Goal: Information Seeking & Learning: Find specific page/section

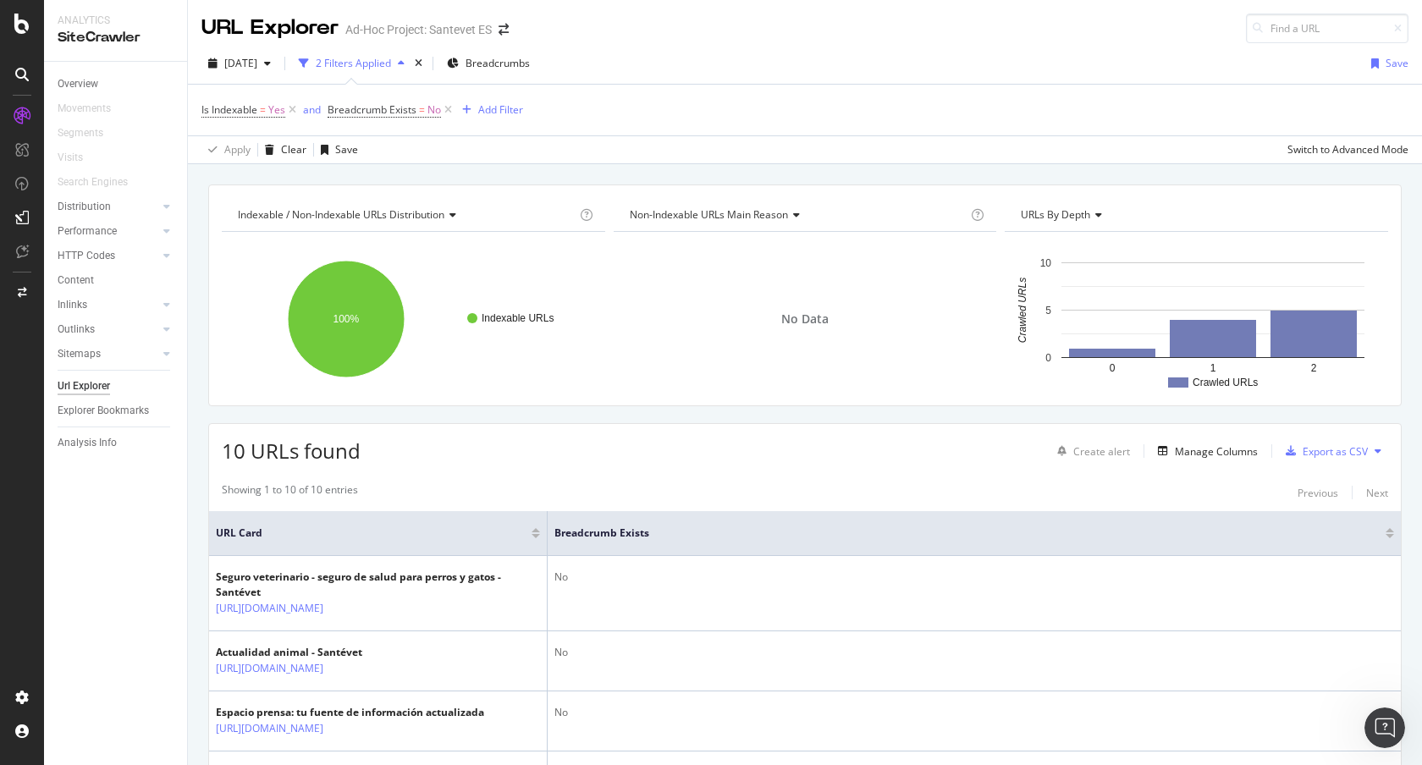
scroll to position [305, 0]
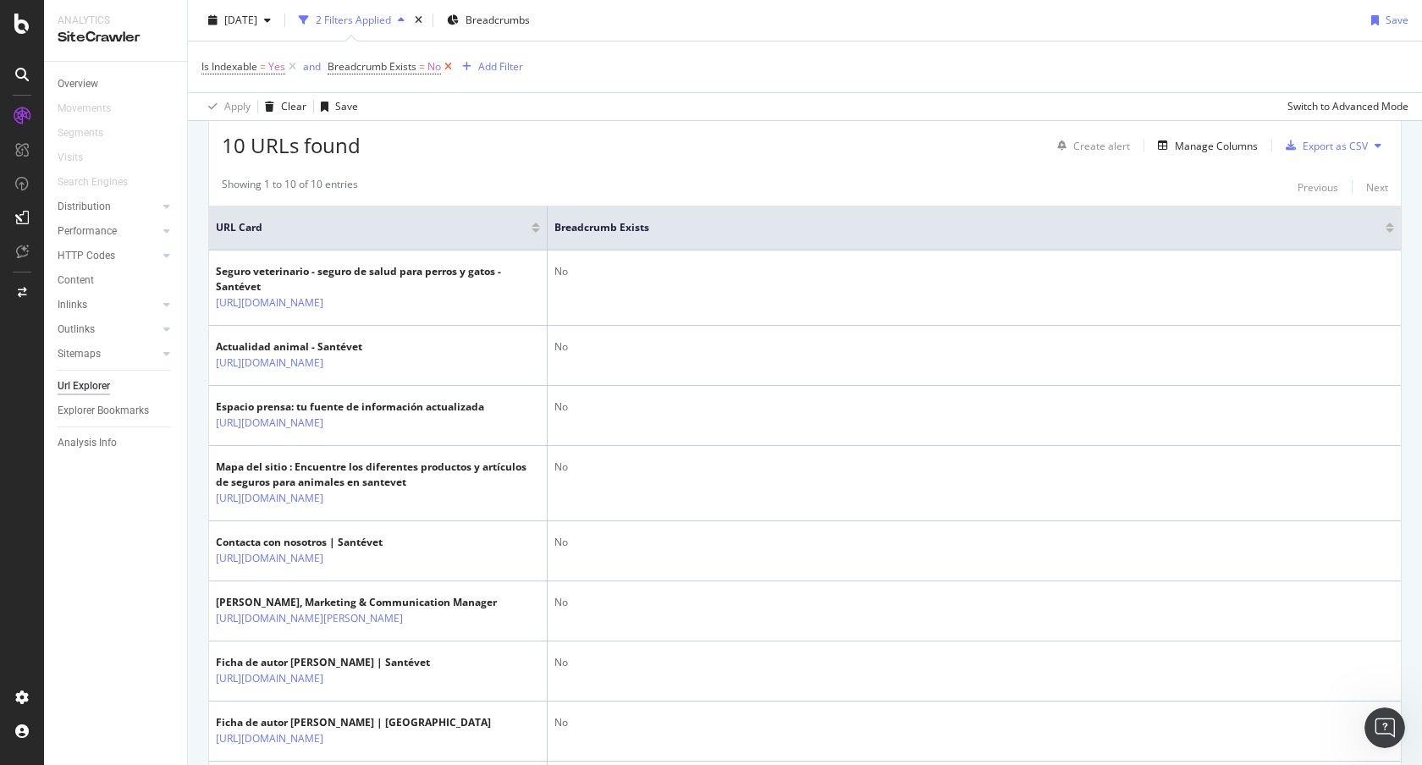
click at [446, 67] on icon at bounding box center [448, 66] width 14 height 17
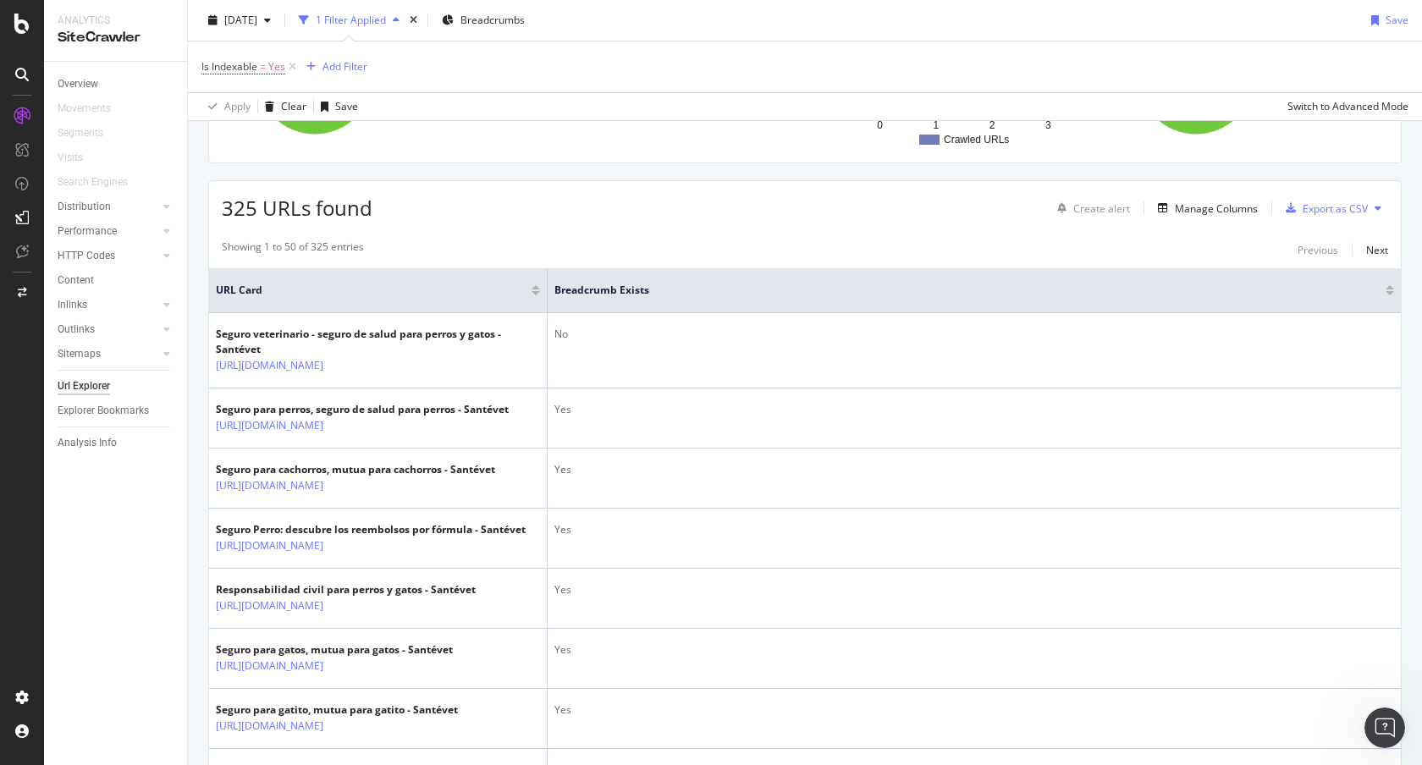
scroll to position [187, 0]
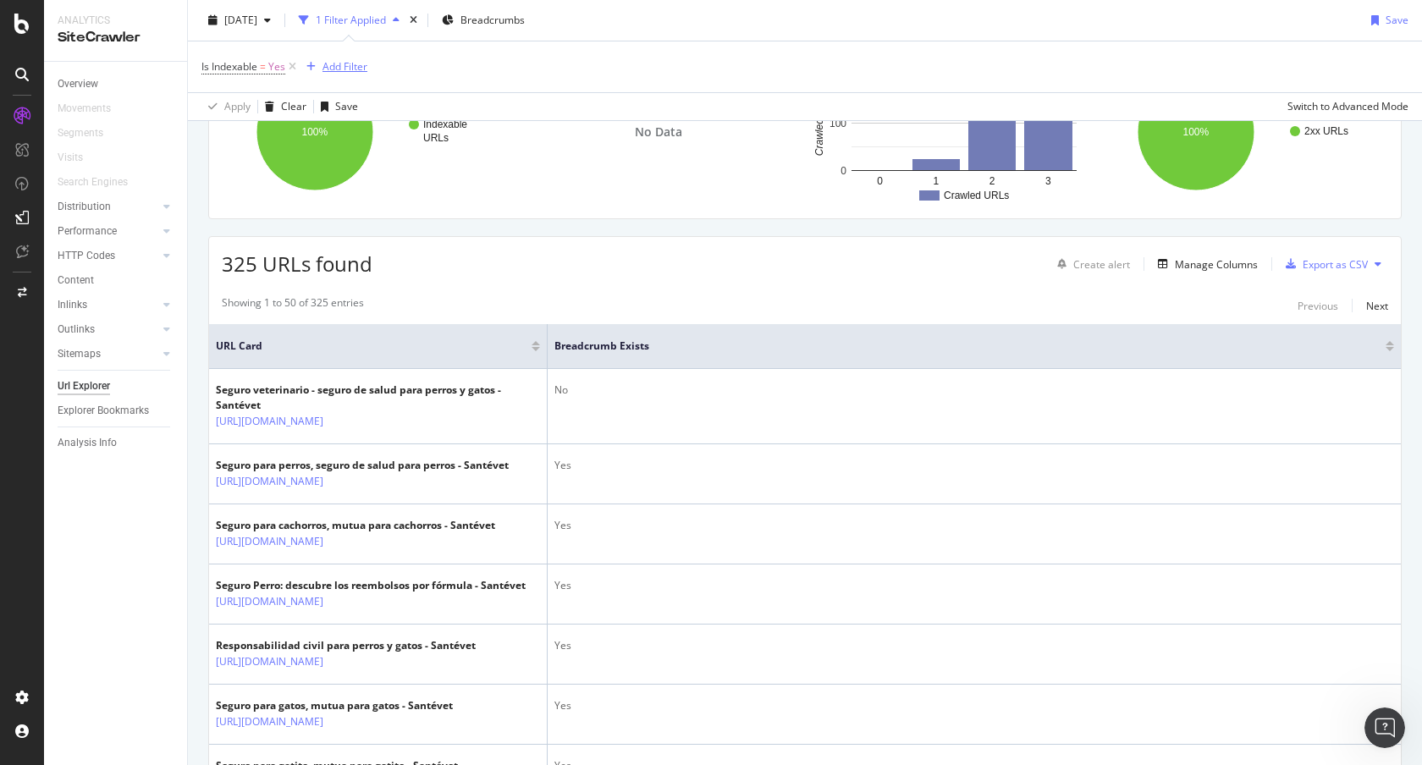
click at [346, 70] on div "Add Filter" at bounding box center [344, 66] width 45 height 14
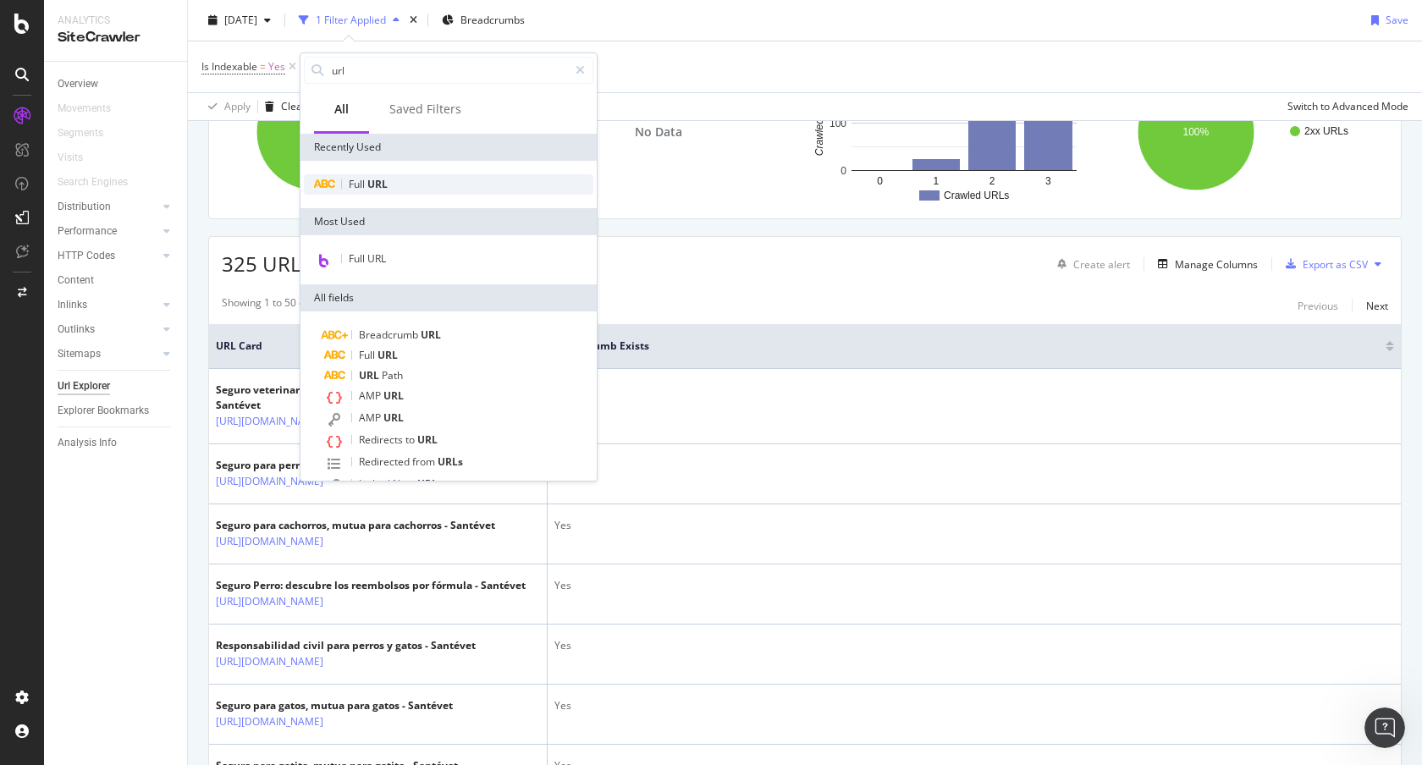
type input "url"
click at [420, 179] on div "Full URL" at bounding box center [448, 184] width 289 height 20
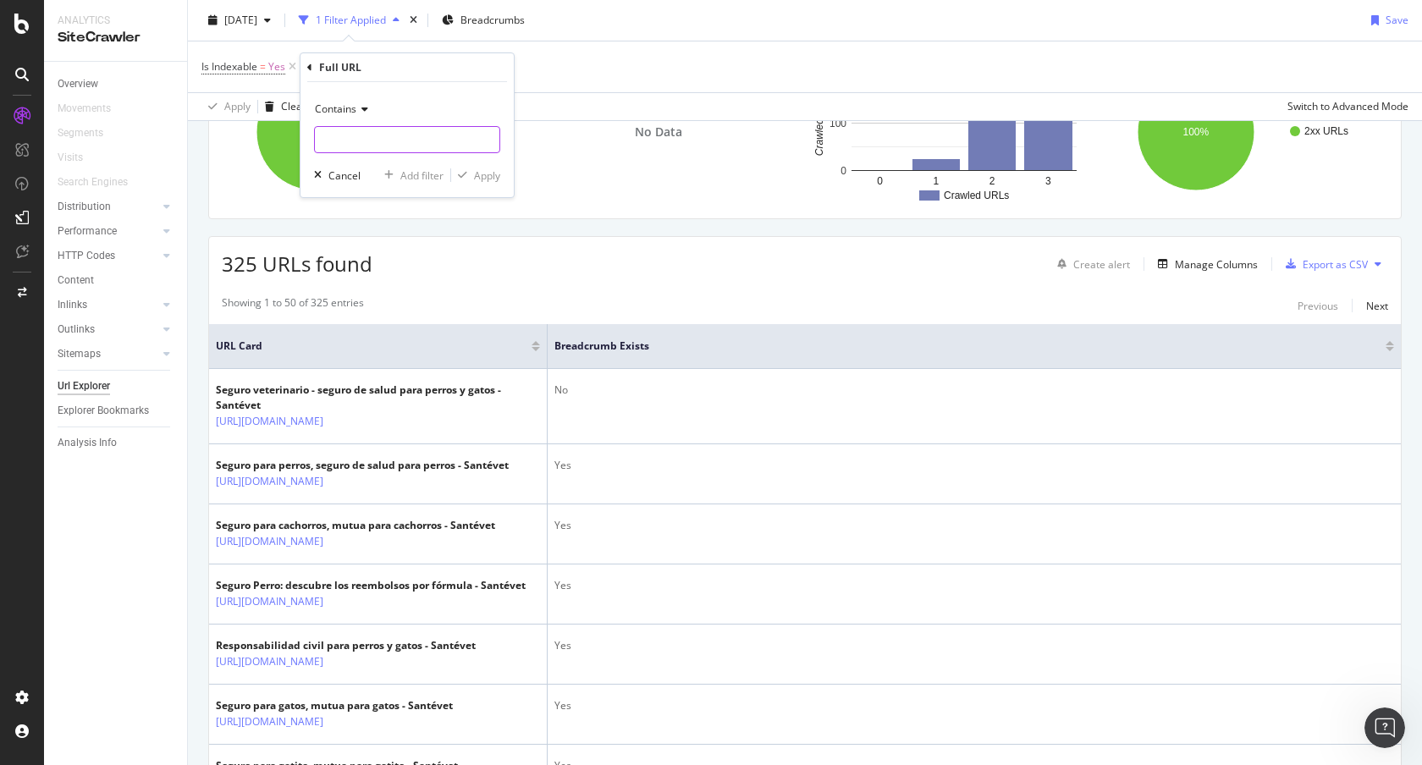
click at [400, 146] on input "text" at bounding box center [407, 139] width 184 height 27
click at [349, 104] on span "Contains" at bounding box center [335, 109] width 41 height 14
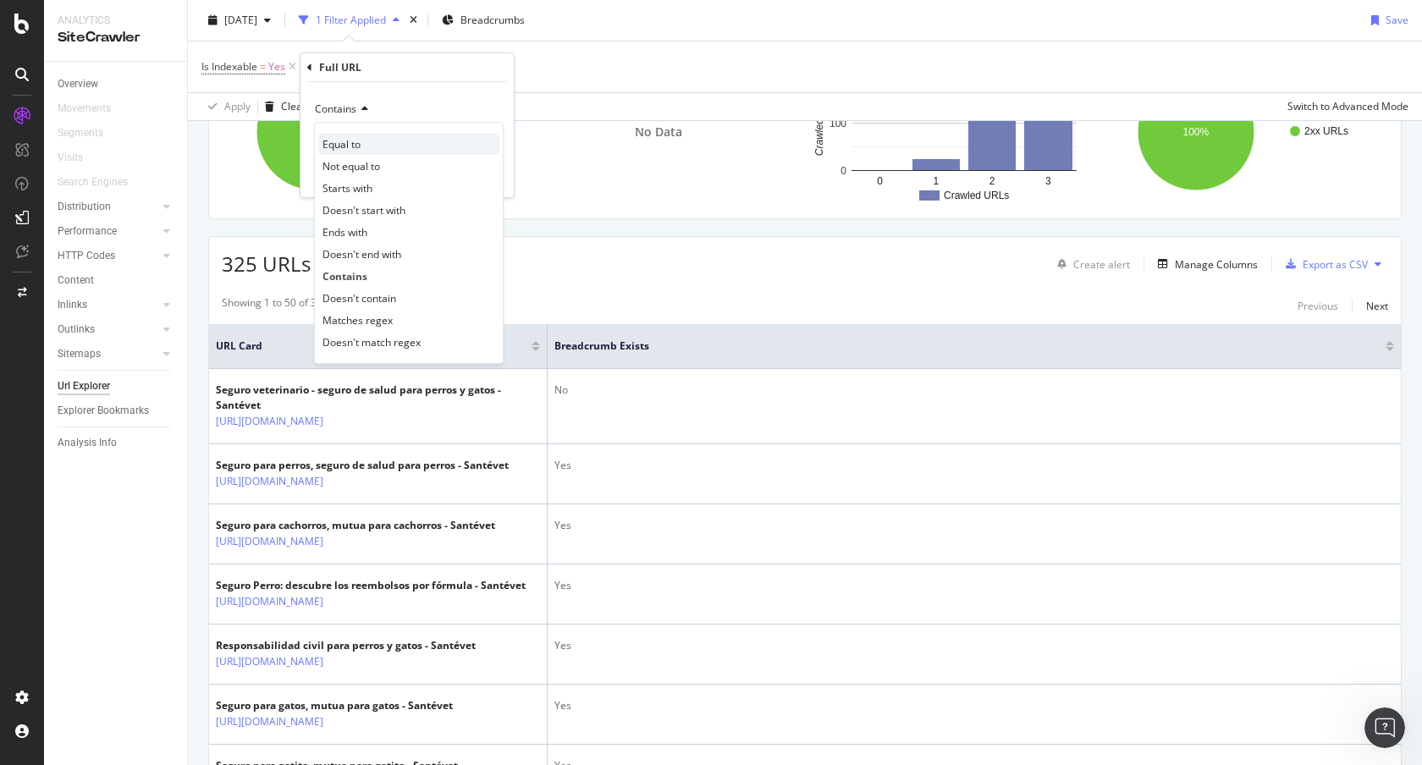
click at [367, 144] on div "Equal to" at bounding box center [408, 144] width 181 height 22
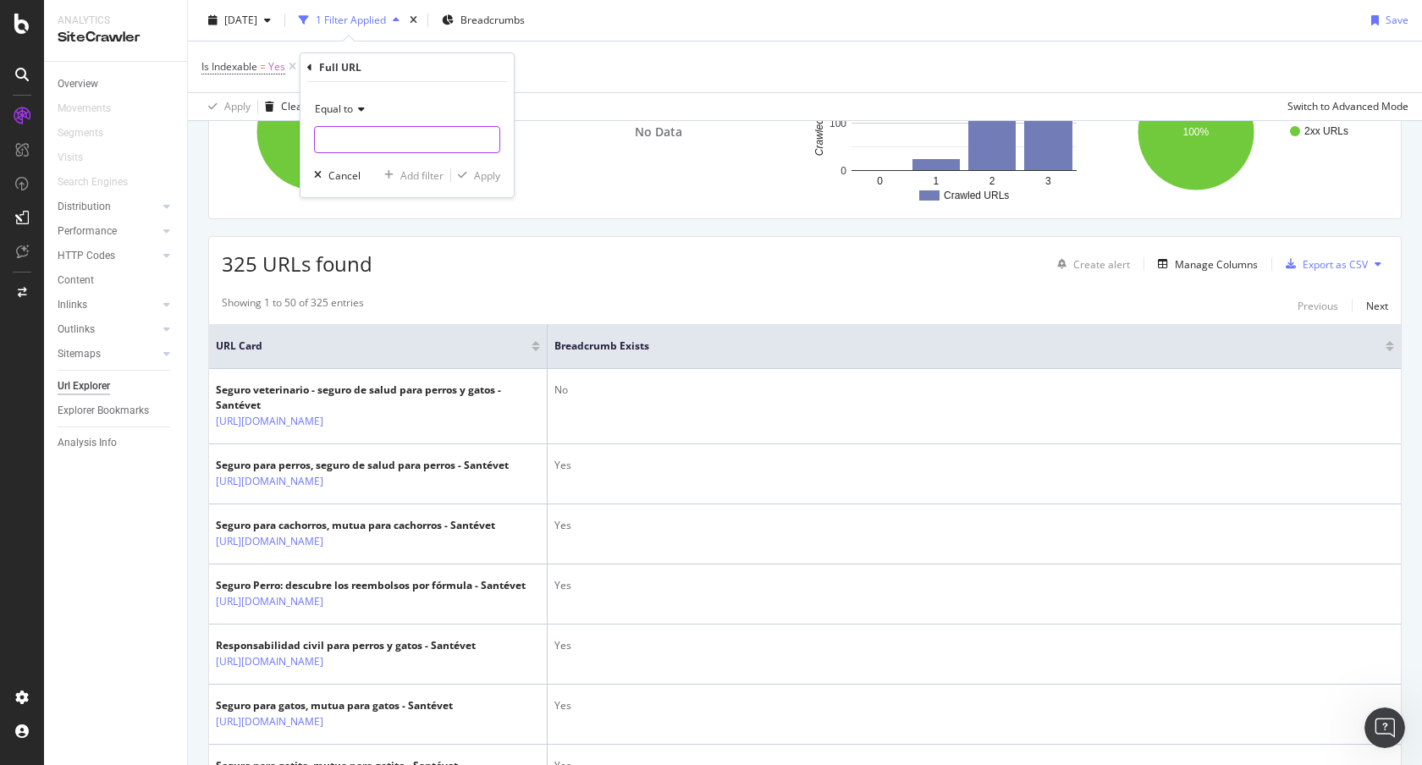
click at [328, 135] on input "text" at bounding box center [407, 139] width 184 height 27
paste input "[URL][DOMAIN_NAME]"
type input "[URL][DOMAIN_NAME]"
click at [480, 179] on div "Apply" at bounding box center [487, 175] width 26 height 14
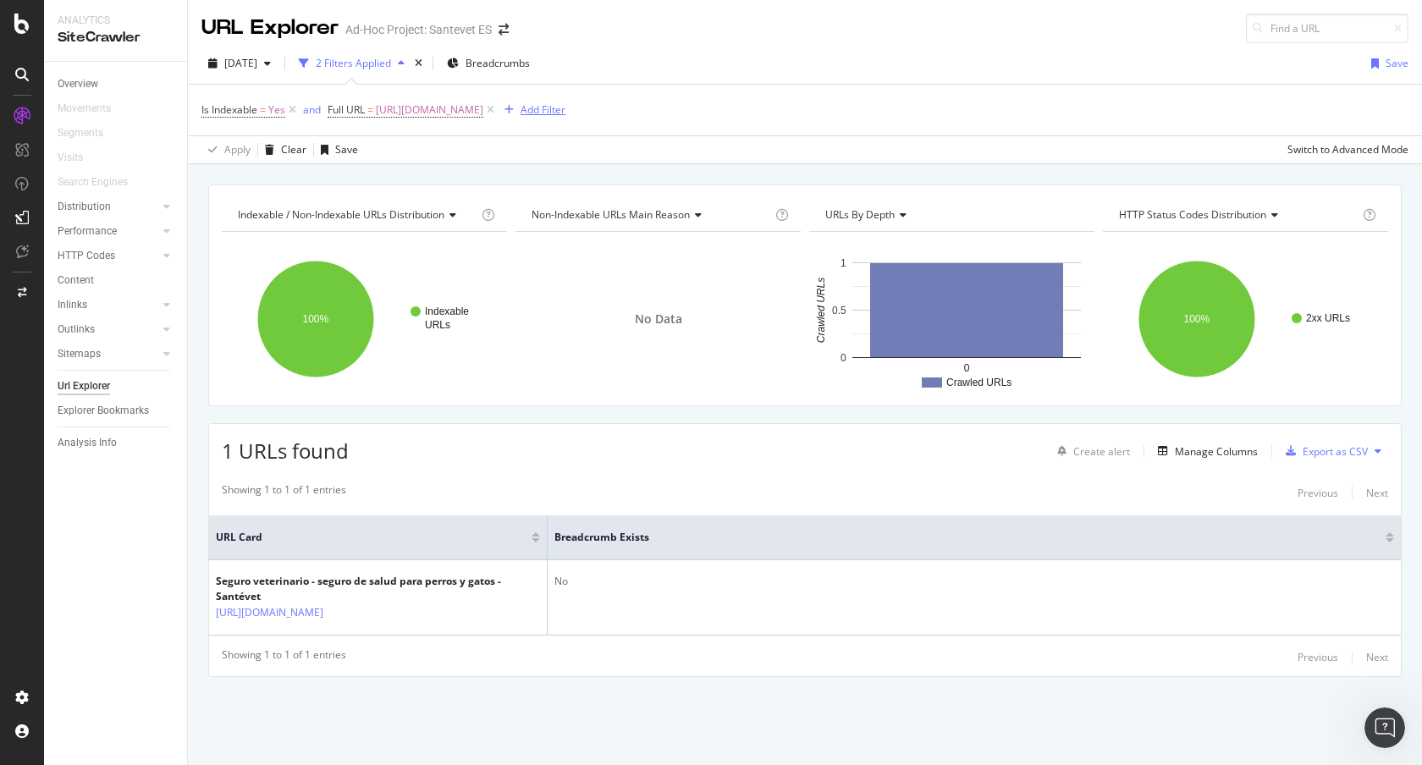
click at [545, 106] on div "Add Filter" at bounding box center [542, 109] width 45 height 14
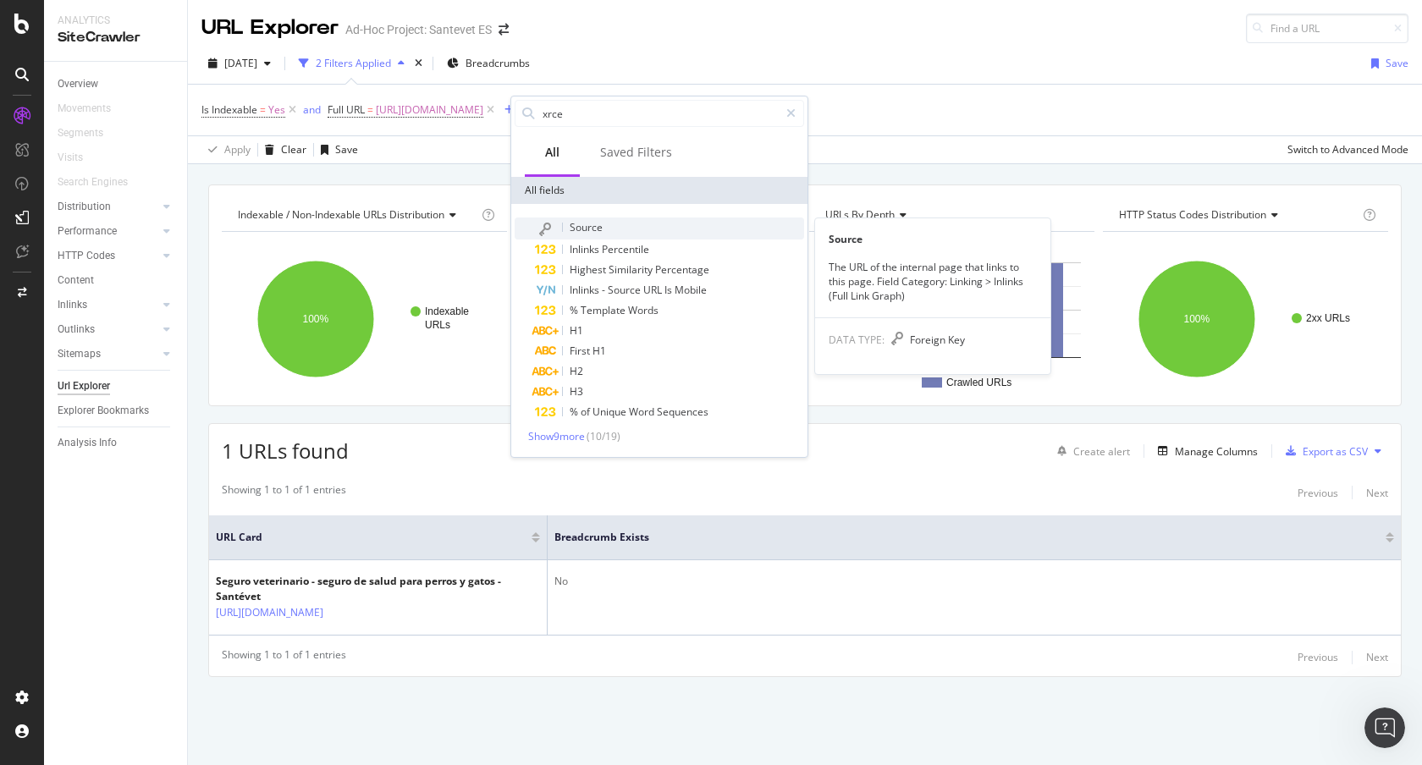
type input "xrce"
click at [581, 223] on span "Source" at bounding box center [586, 227] width 33 height 14
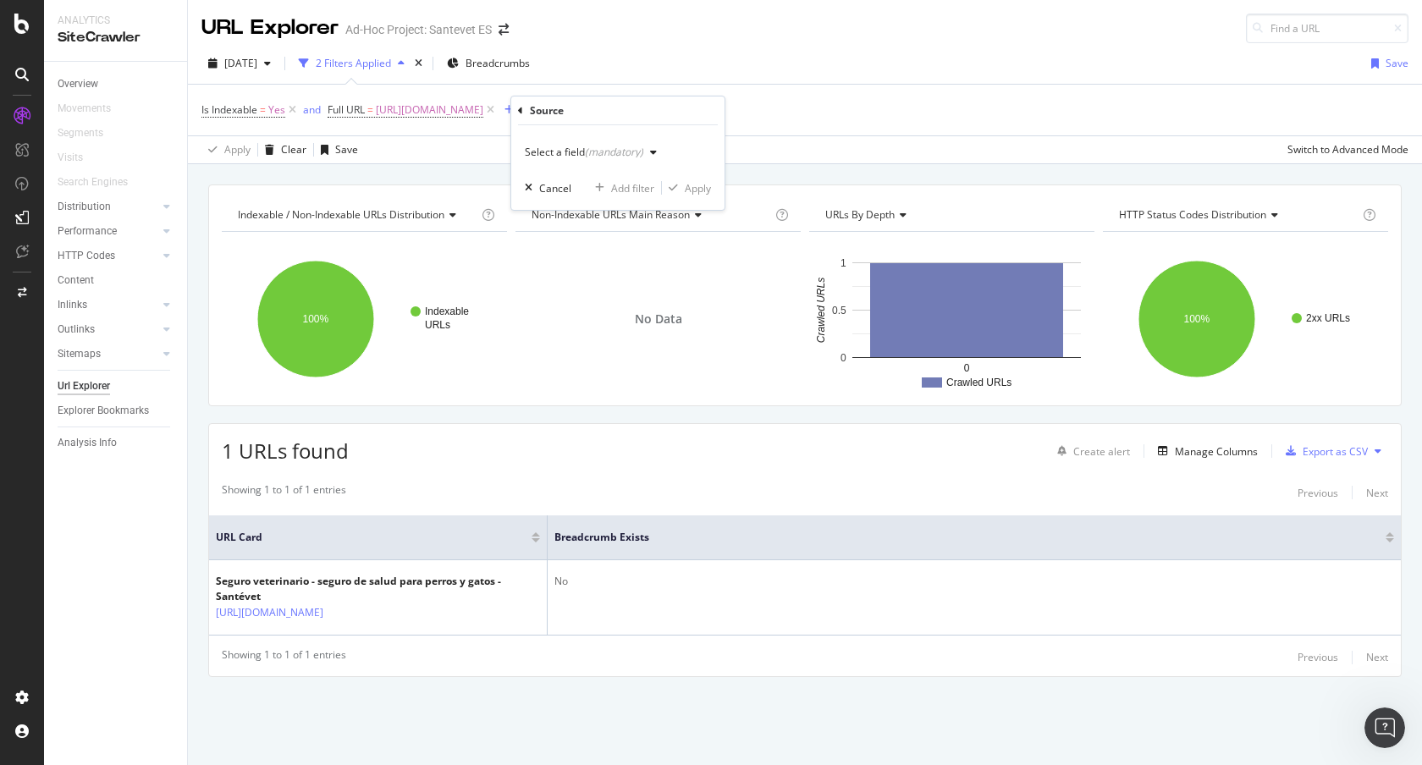
click at [582, 151] on div "Select a field (mandatory)" at bounding box center [584, 152] width 118 height 10
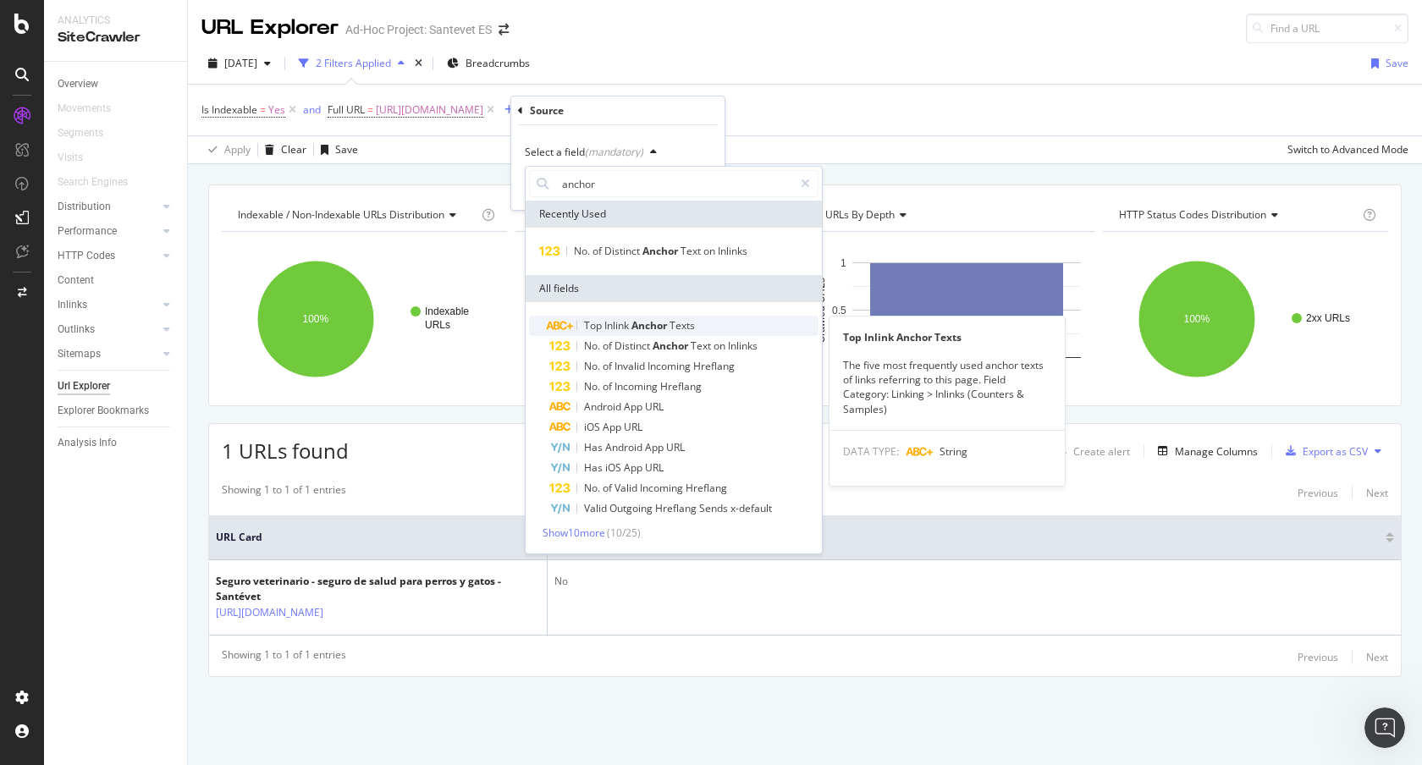
type input "anchor"
click at [690, 329] on span "Texts" at bounding box center [681, 325] width 25 height 14
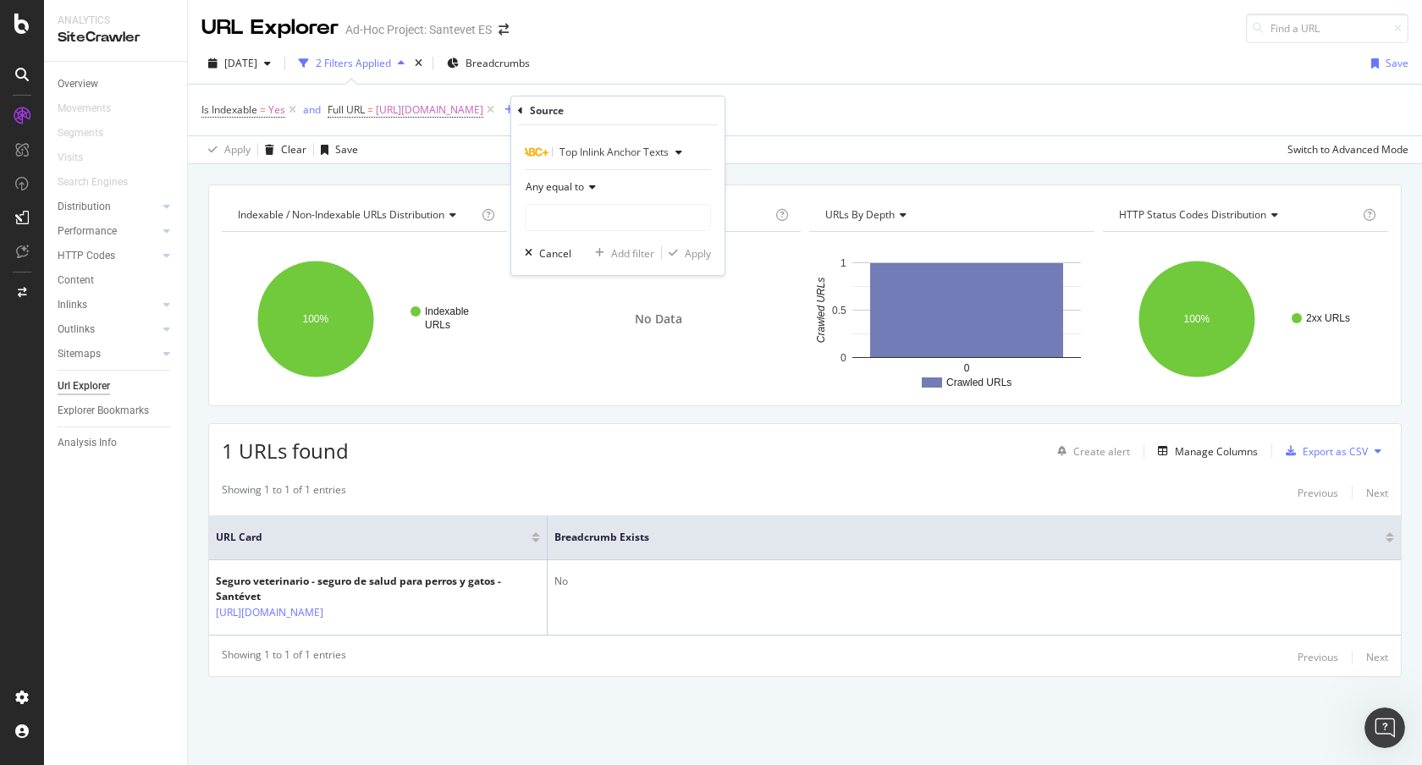
click at [575, 186] on span "Any equal to" at bounding box center [555, 186] width 58 height 14
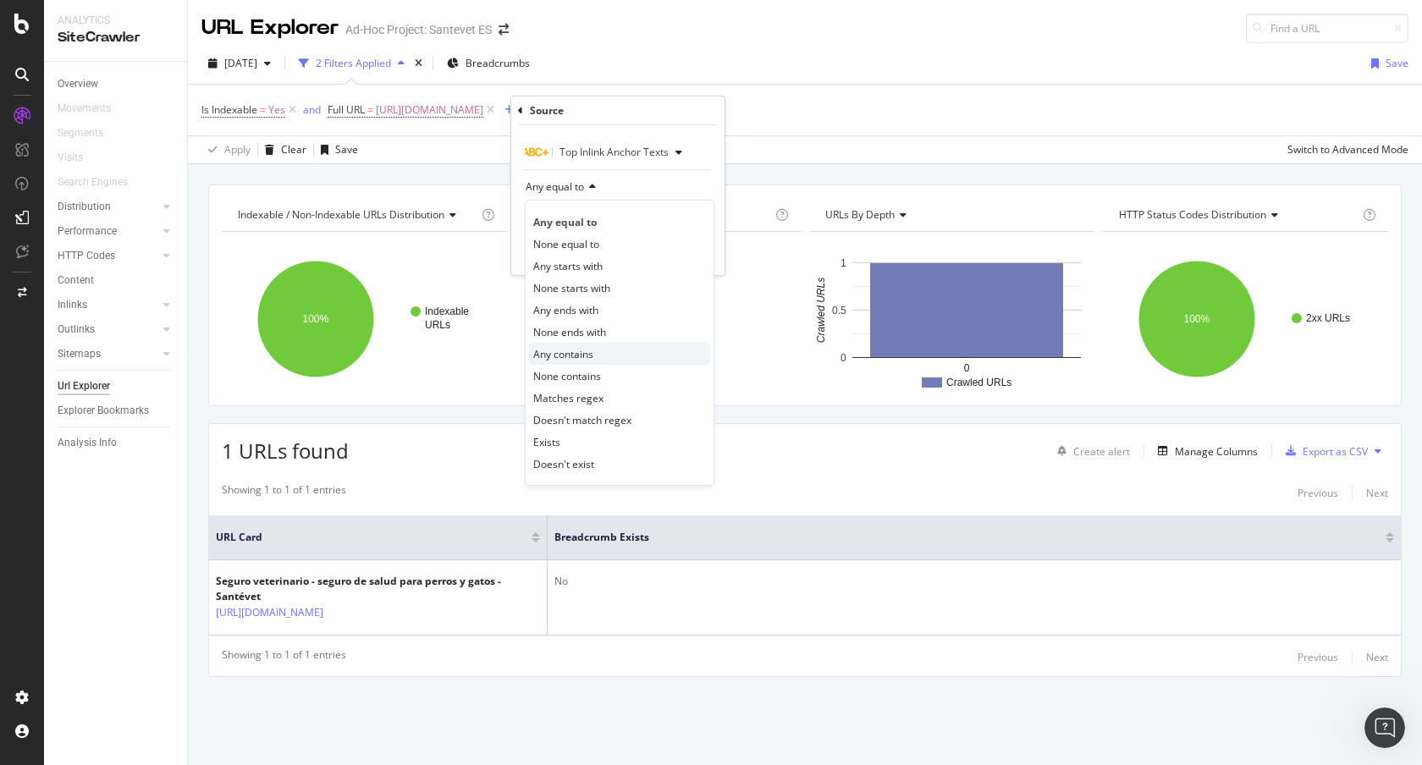
click at [591, 357] on span "Any contains" at bounding box center [563, 354] width 60 height 14
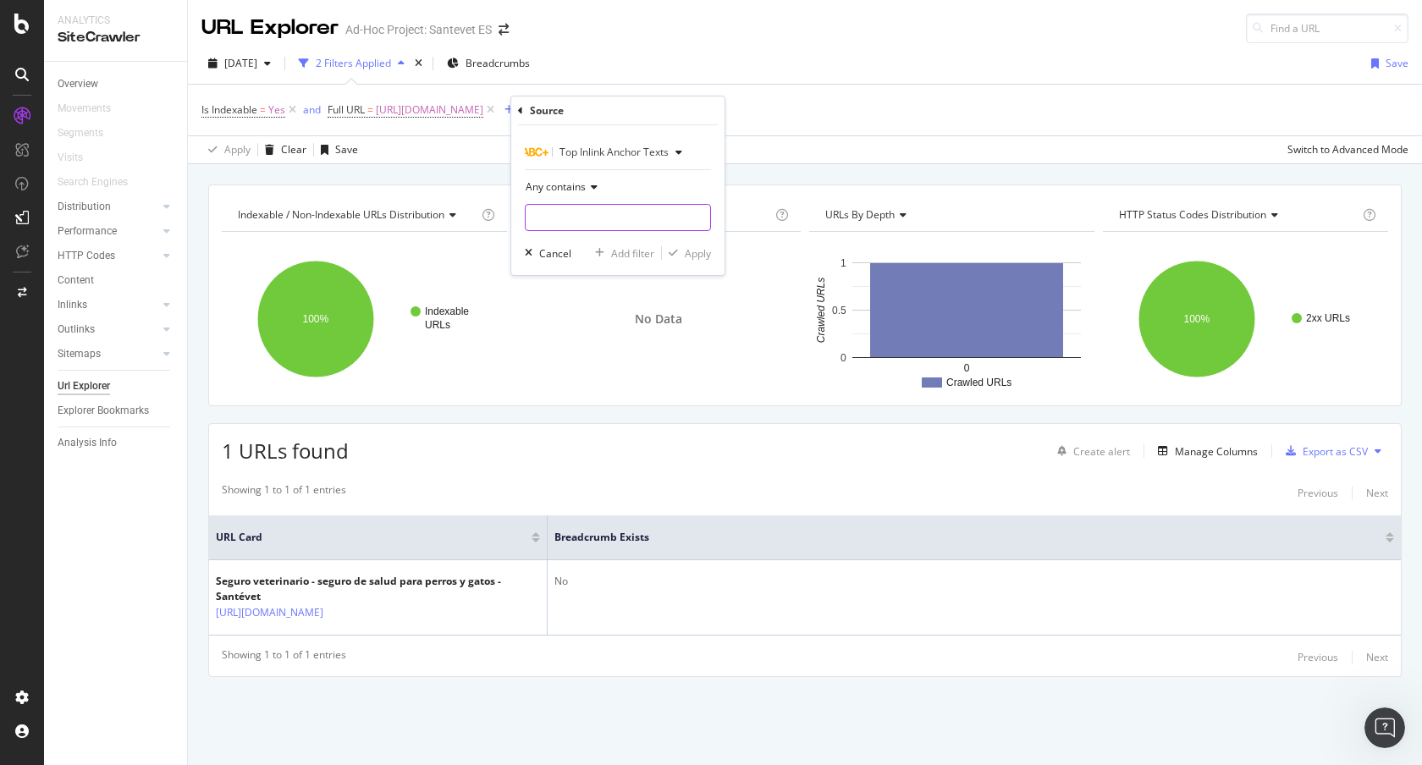
click at [607, 217] on input "text" at bounding box center [618, 217] width 184 height 27
type input "mascota"
click at [696, 258] on div "Apply" at bounding box center [698, 253] width 26 height 14
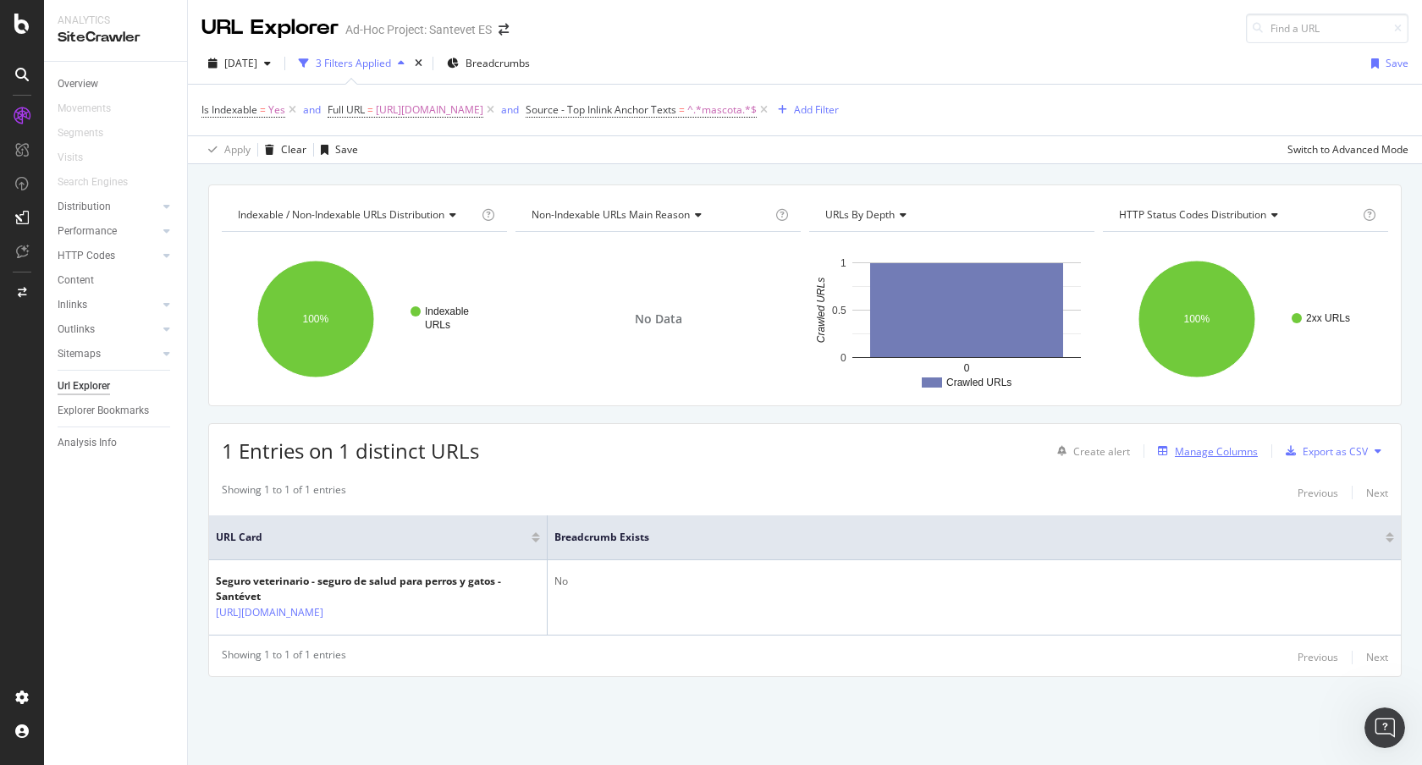
click at [1228, 457] on div "Manage Columns" at bounding box center [1216, 451] width 83 height 14
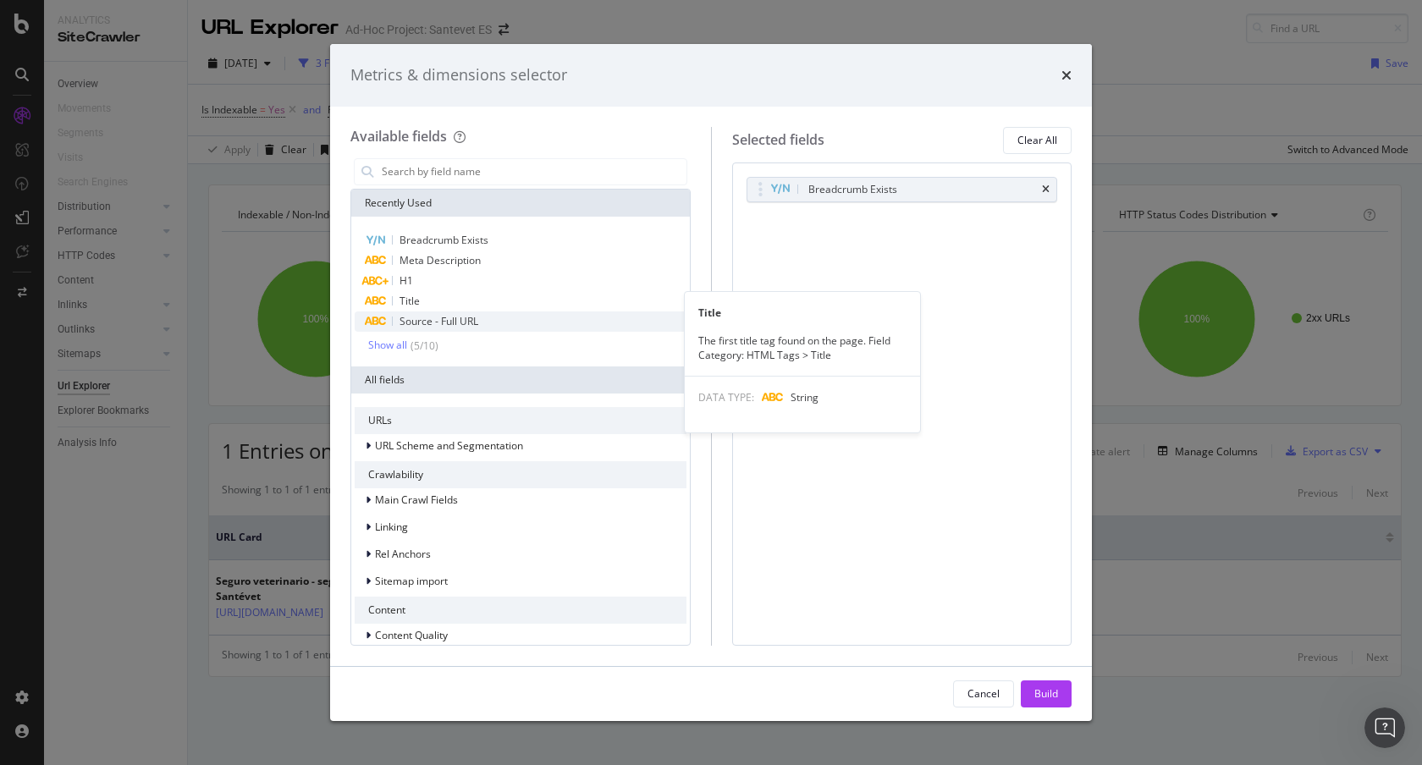
click at [463, 319] on span "Source - Full URL" at bounding box center [438, 321] width 79 height 14
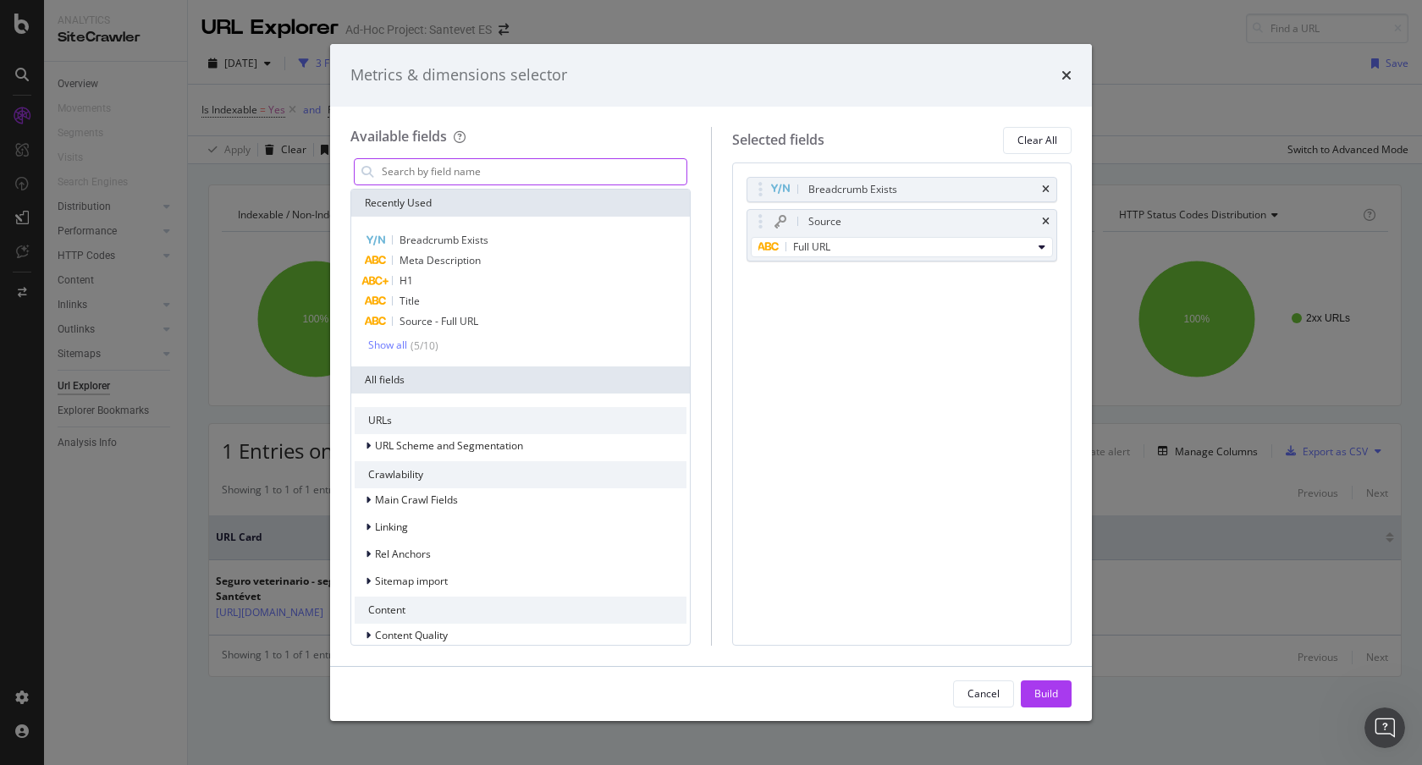
click at [476, 176] on input "modal" at bounding box center [533, 171] width 306 height 25
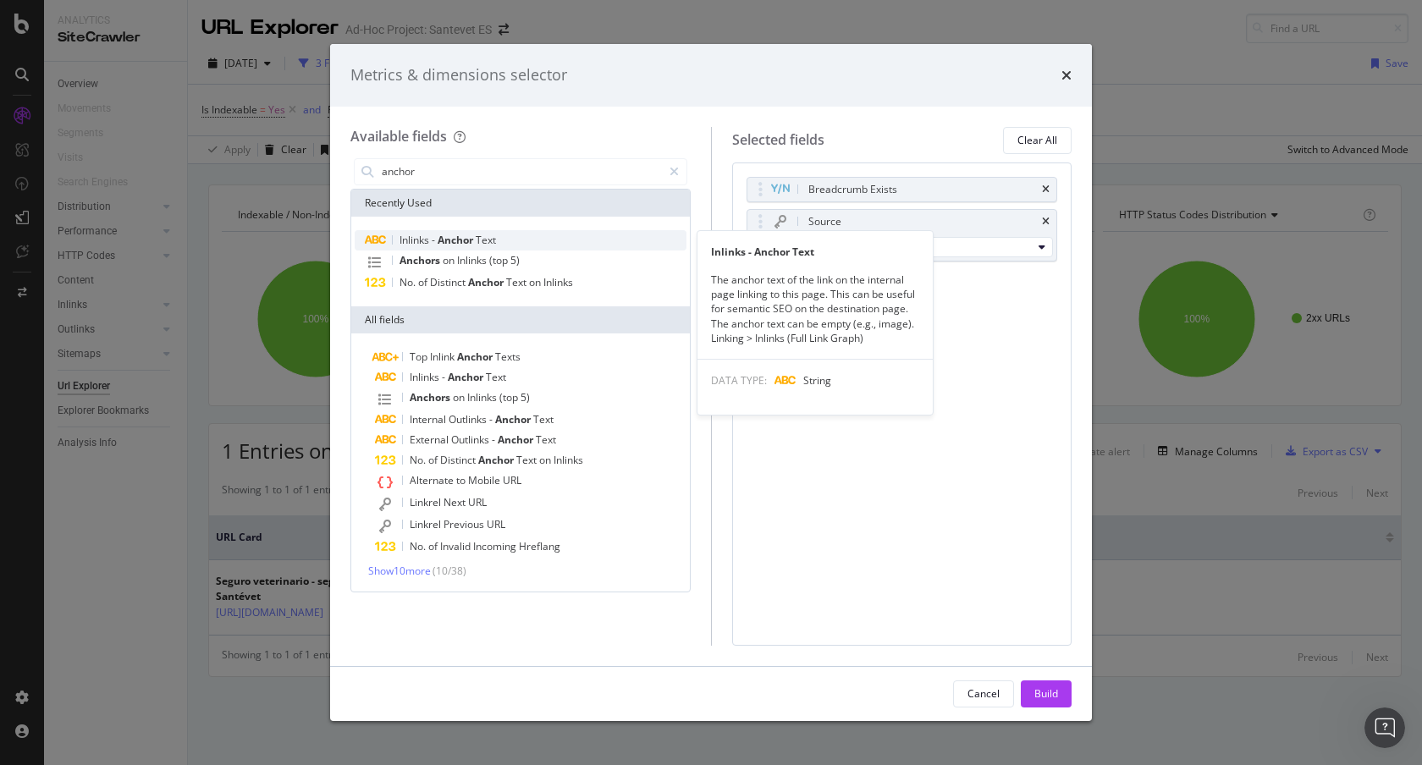
click at [470, 235] on span "Anchor" at bounding box center [456, 240] width 38 height 14
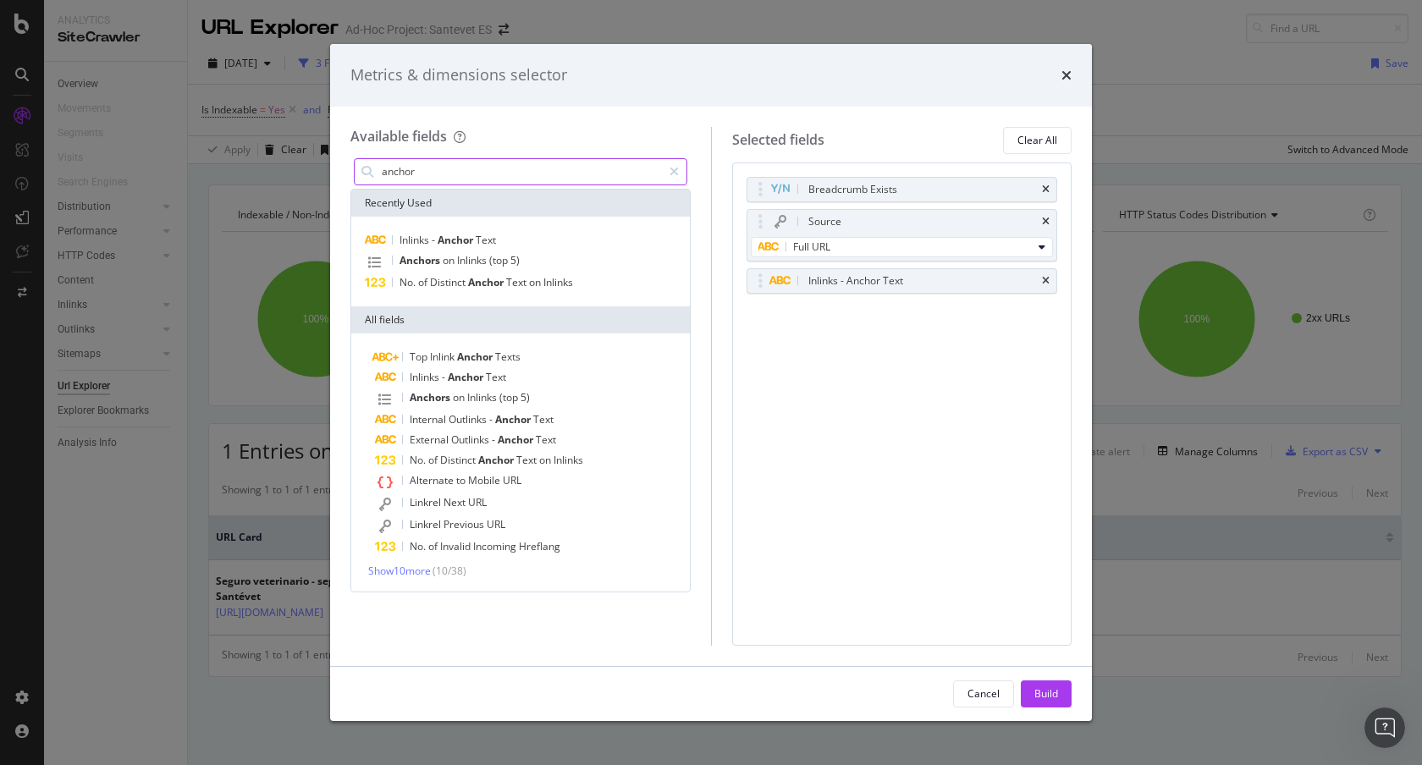
click at [542, 172] on input "anchor" at bounding box center [521, 171] width 282 height 25
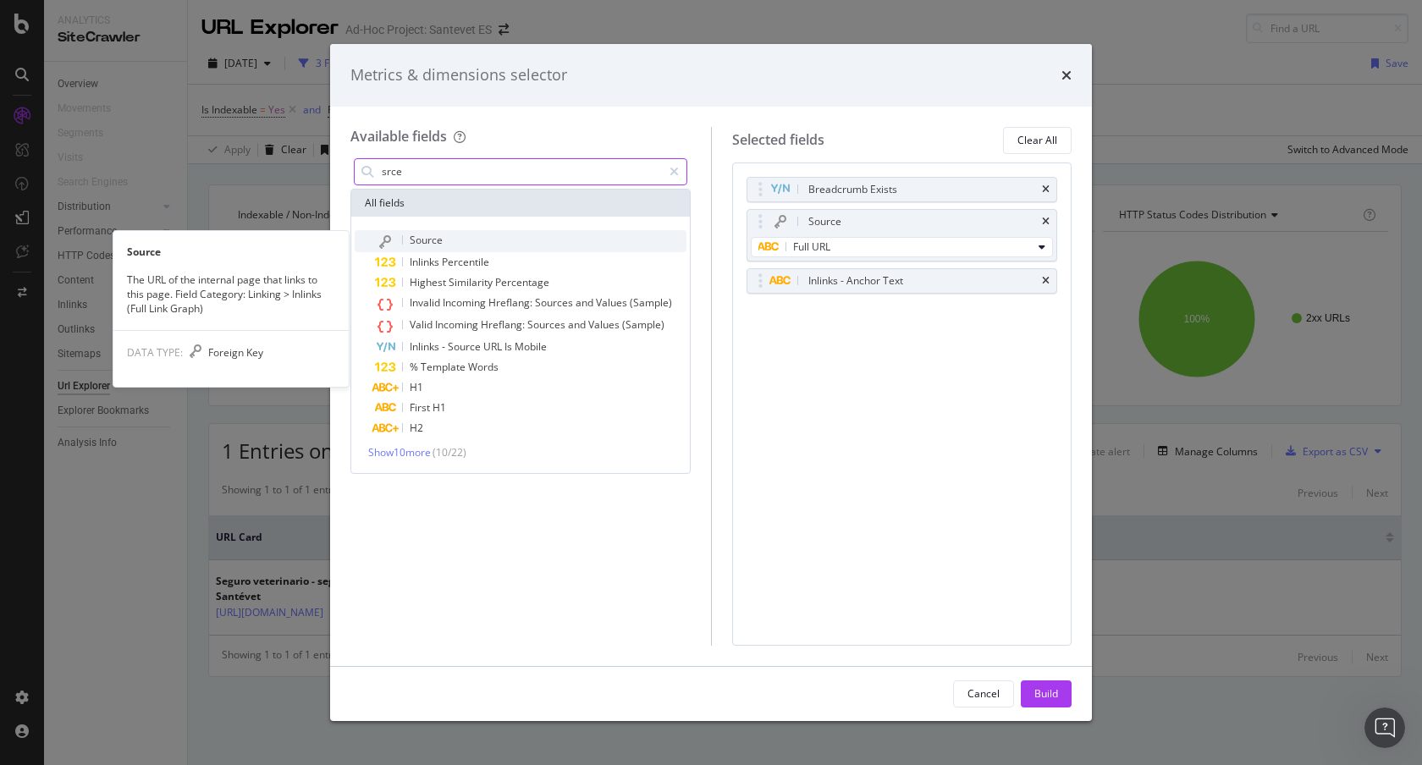
type input "srce"
click at [454, 238] on div "Source" at bounding box center [530, 241] width 311 height 22
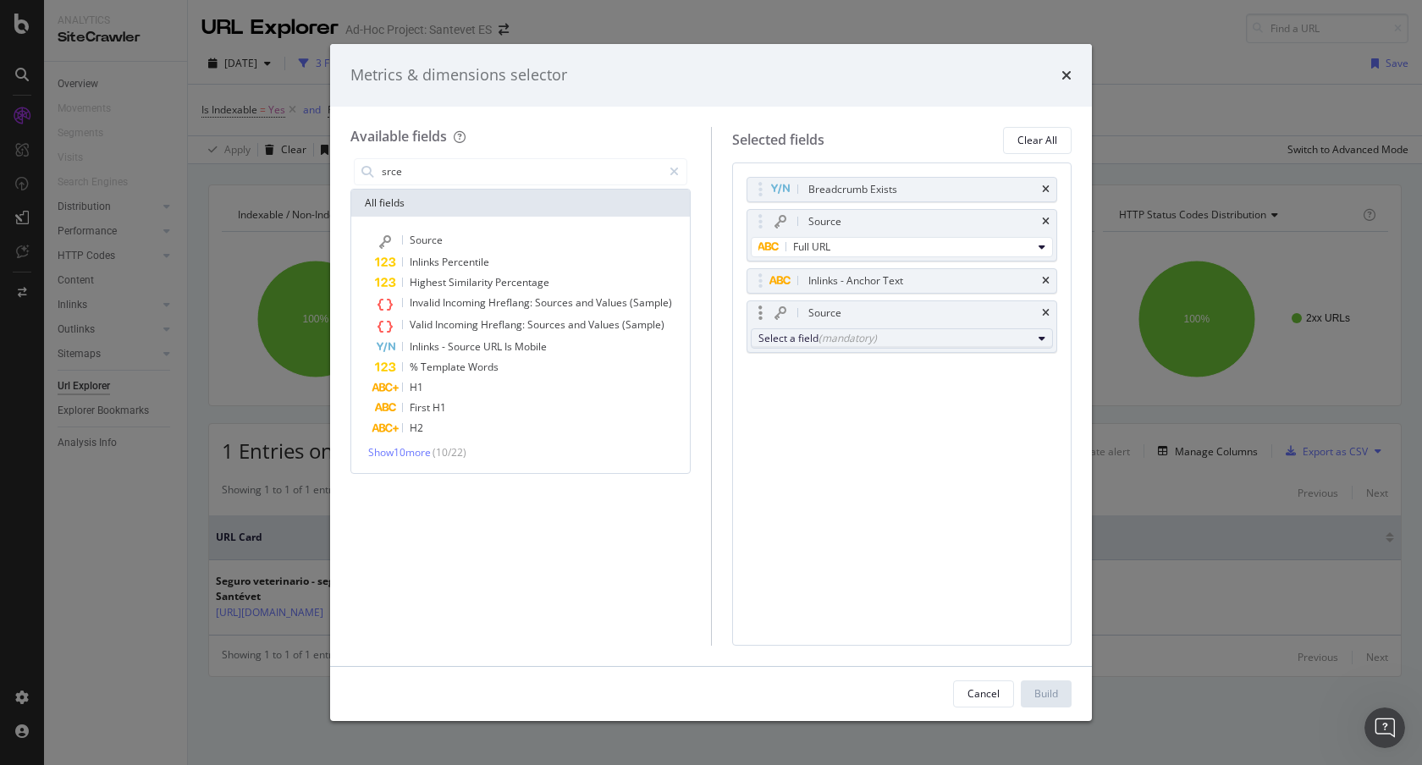
click at [894, 331] on div "Select a field (mandatory)" at bounding box center [895, 338] width 274 height 14
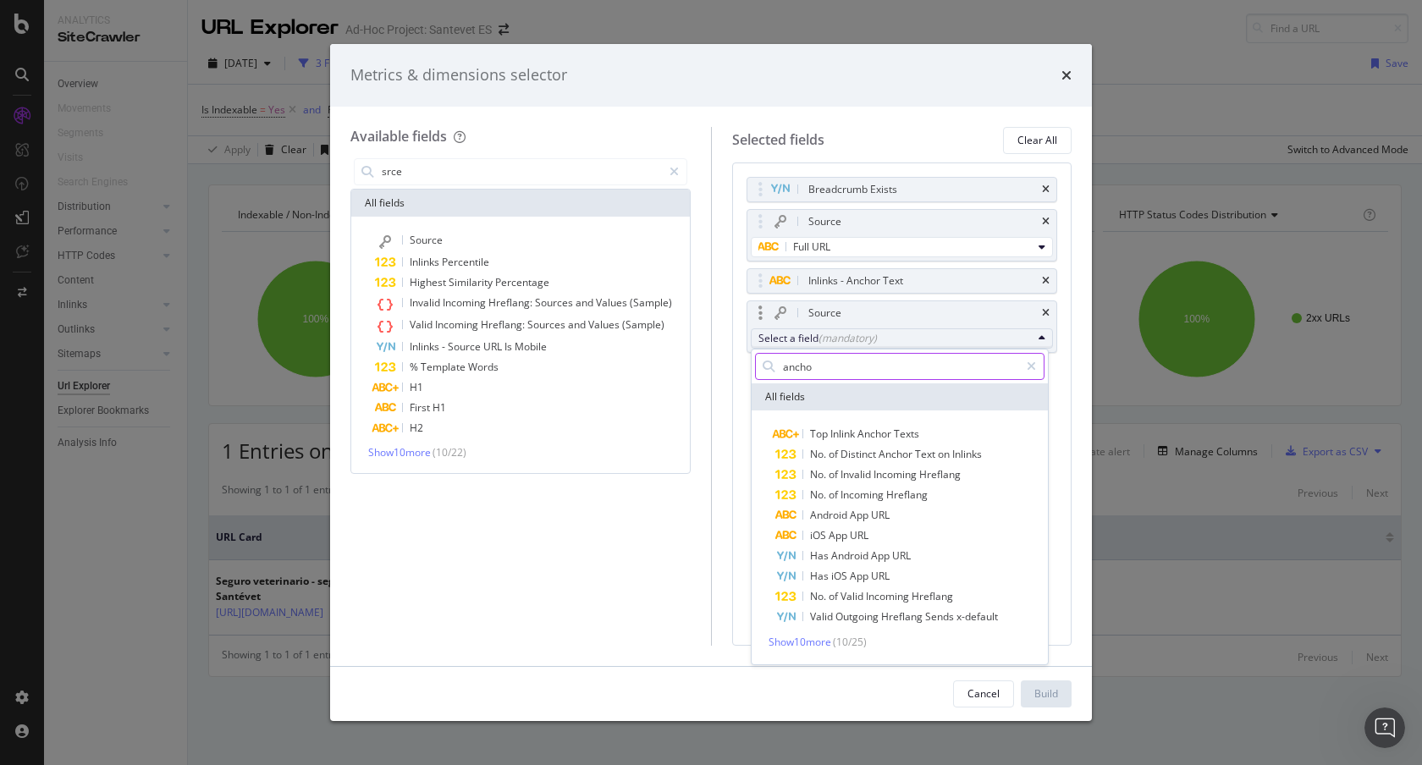
type input "anchor"
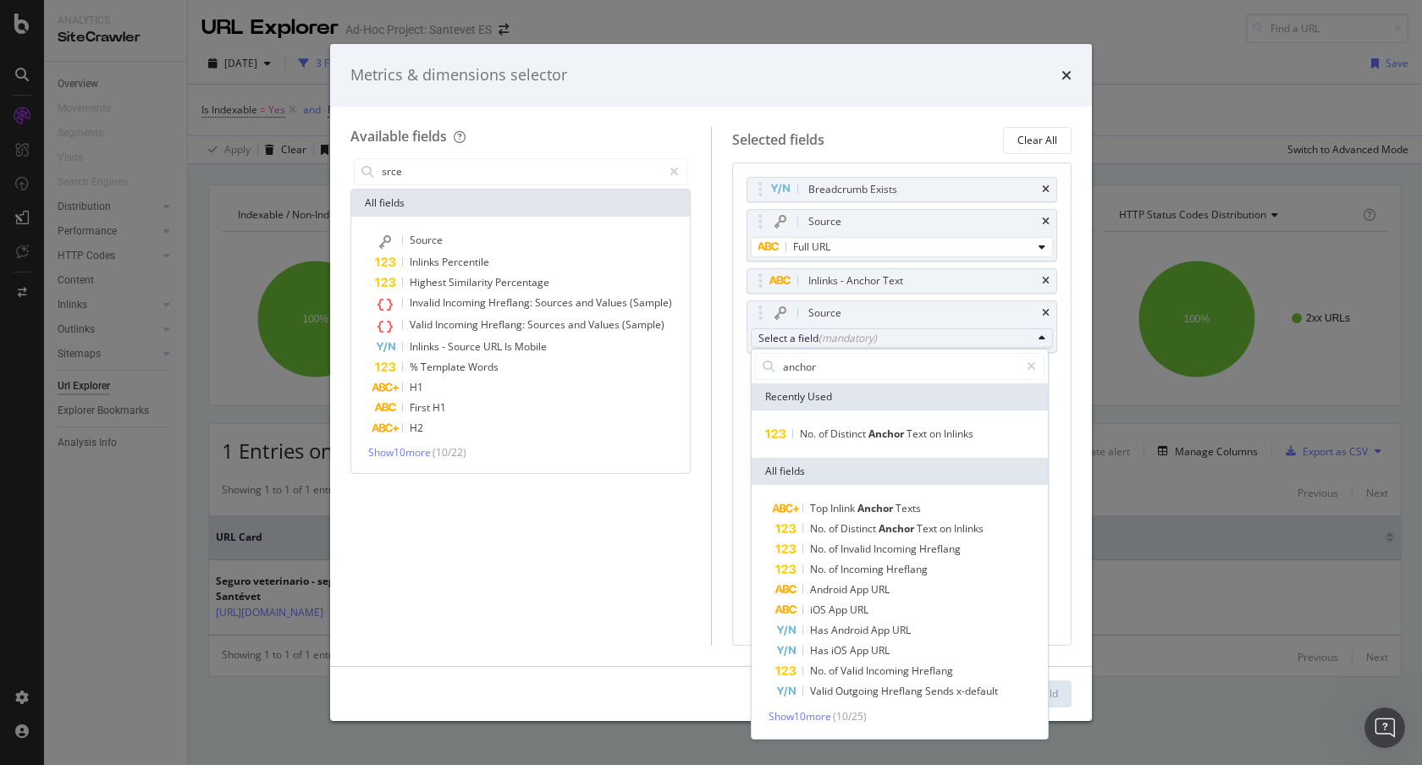
drag, startPoint x: 618, startPoint y: 514, endPoint x: 848, endPoint y: 442, distance: 241.4
click at [621, 514] on div "srce All fields Source Inlinks Percentile Highest Similarity Percentage Invalid…" at bounding box center [520, 400] width 340 height 491
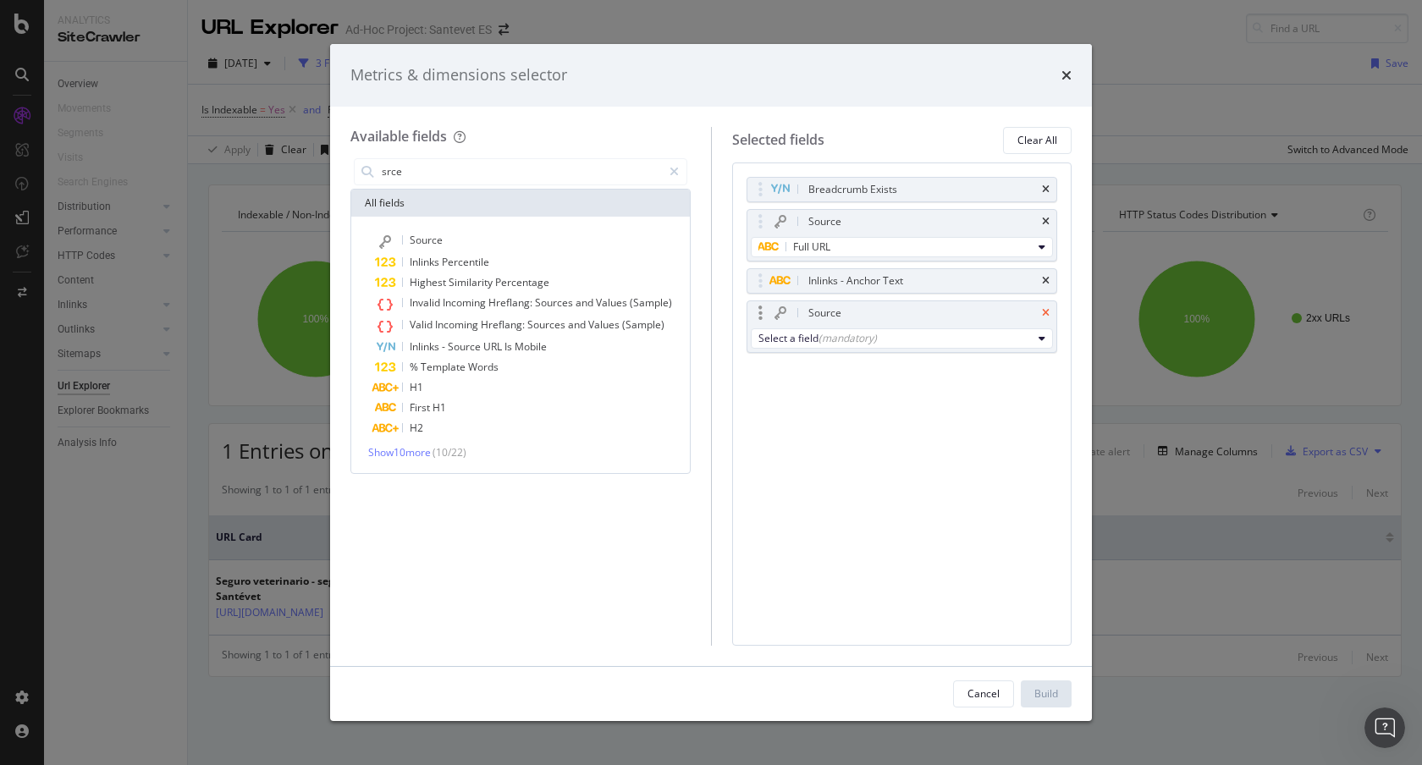
click at [1044, 311] on icon "times" at bounding box center [1046, 313] width 8 height 10
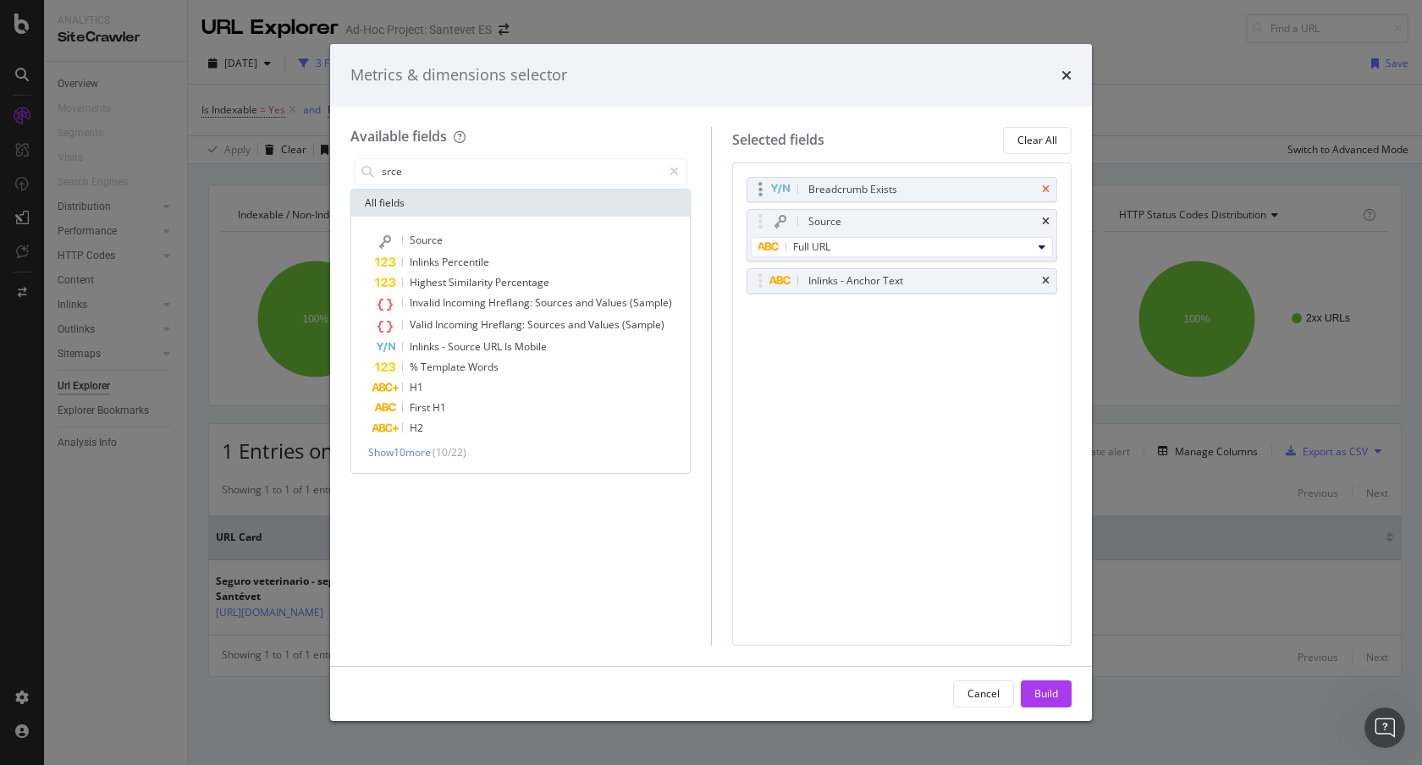
click at [1044, 186] on icon "times" at bounding box center [1046, 189] width 8 height 10
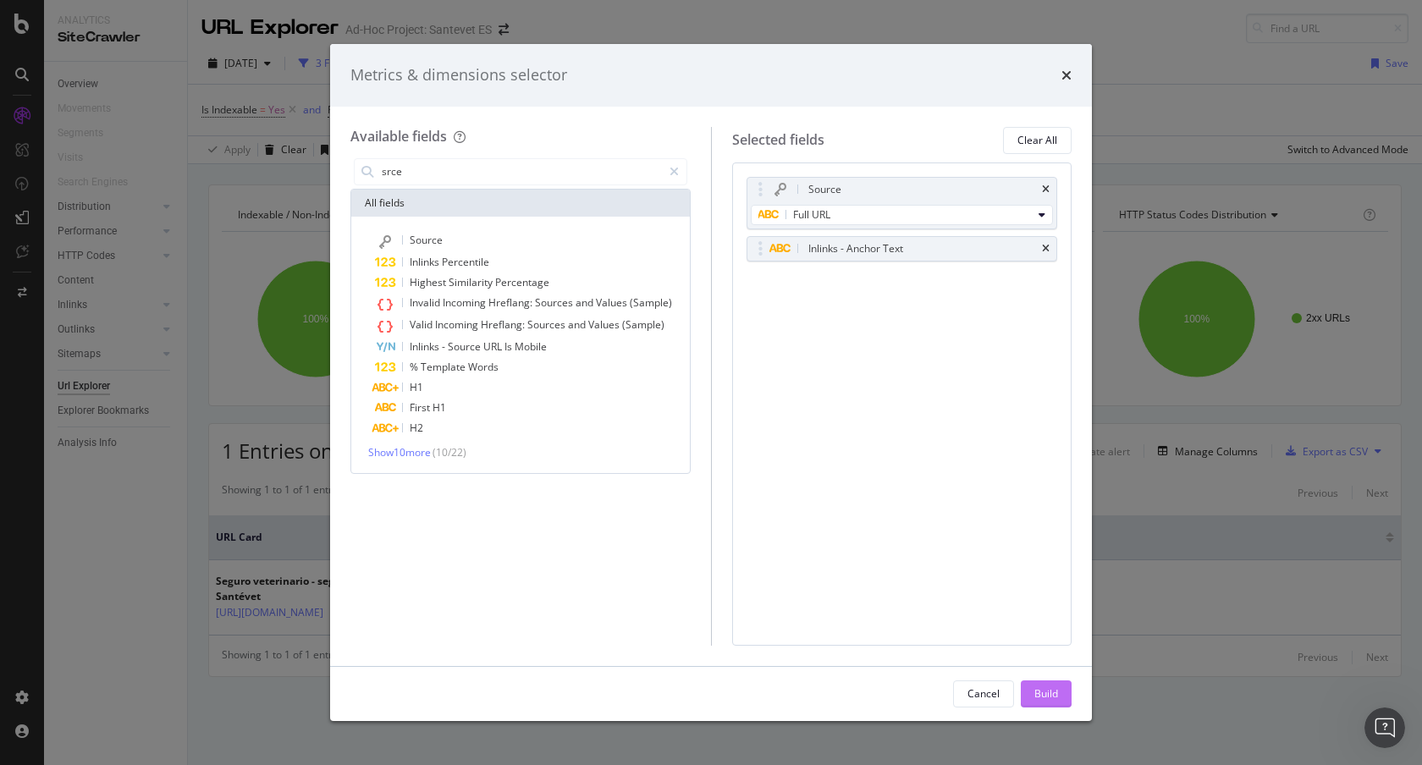
click at [1057, 686] on div "Build" at bounding box center [1046, 693] width 24 height 14
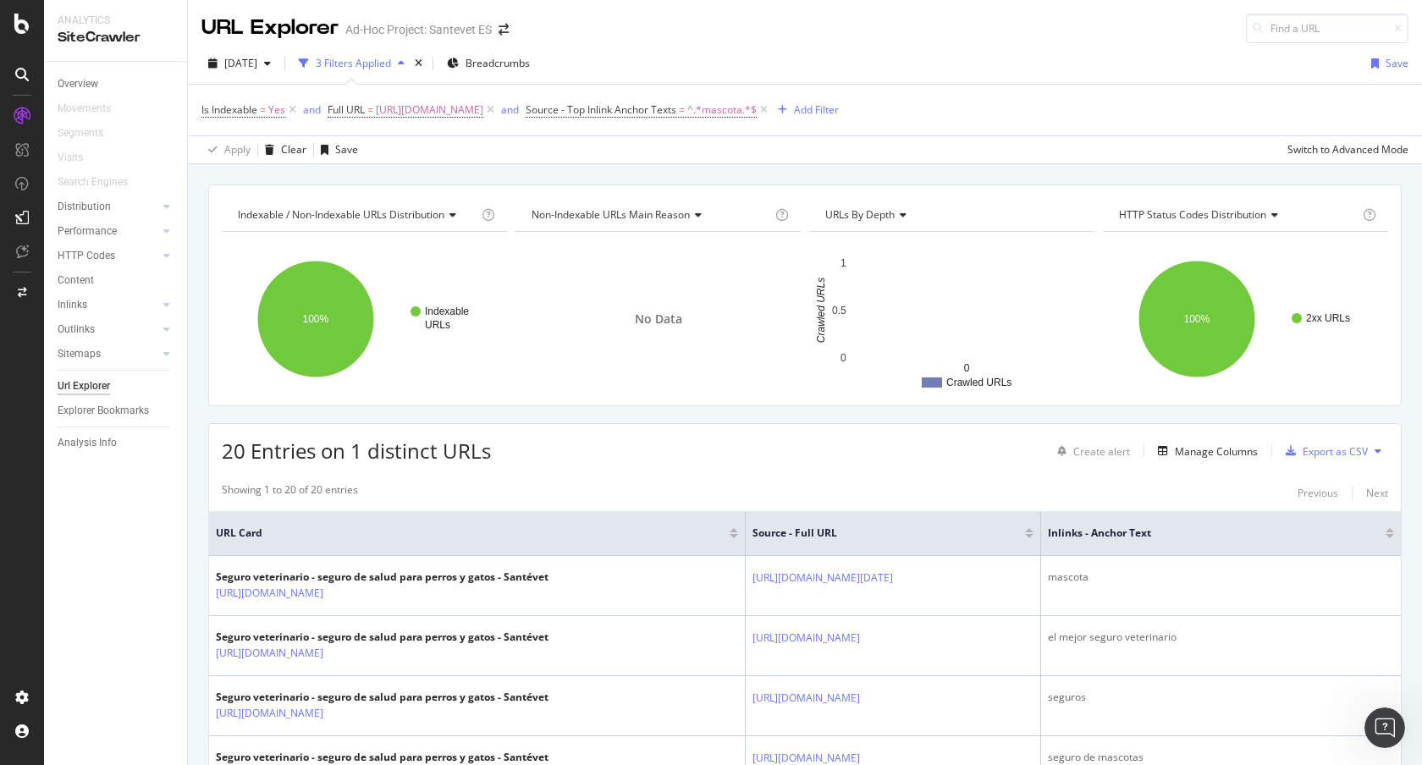
click at [612, 118] on span "Source - Top Inlink Anchor Texts = ^.*mascota.*$" at bounding box center [648, 110] width 245 height 24
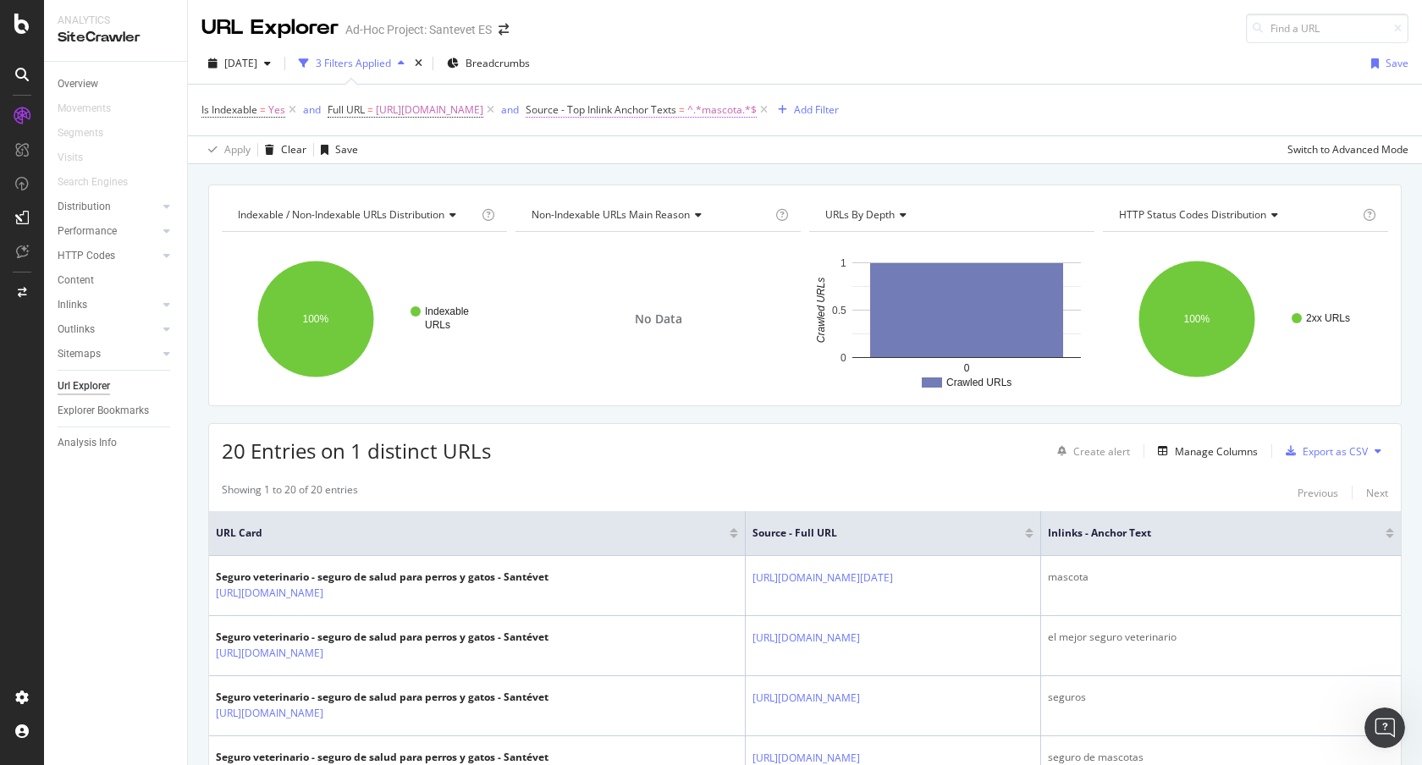
click at [623, 109] on span "Source - Top Inlink Anchor Texts" at bounding box center [601, 109] width 151 height 14
click at [643, 151] on span "Top Inlink Anchor Texts" at bounding box center [641, 149] width 109 height 14
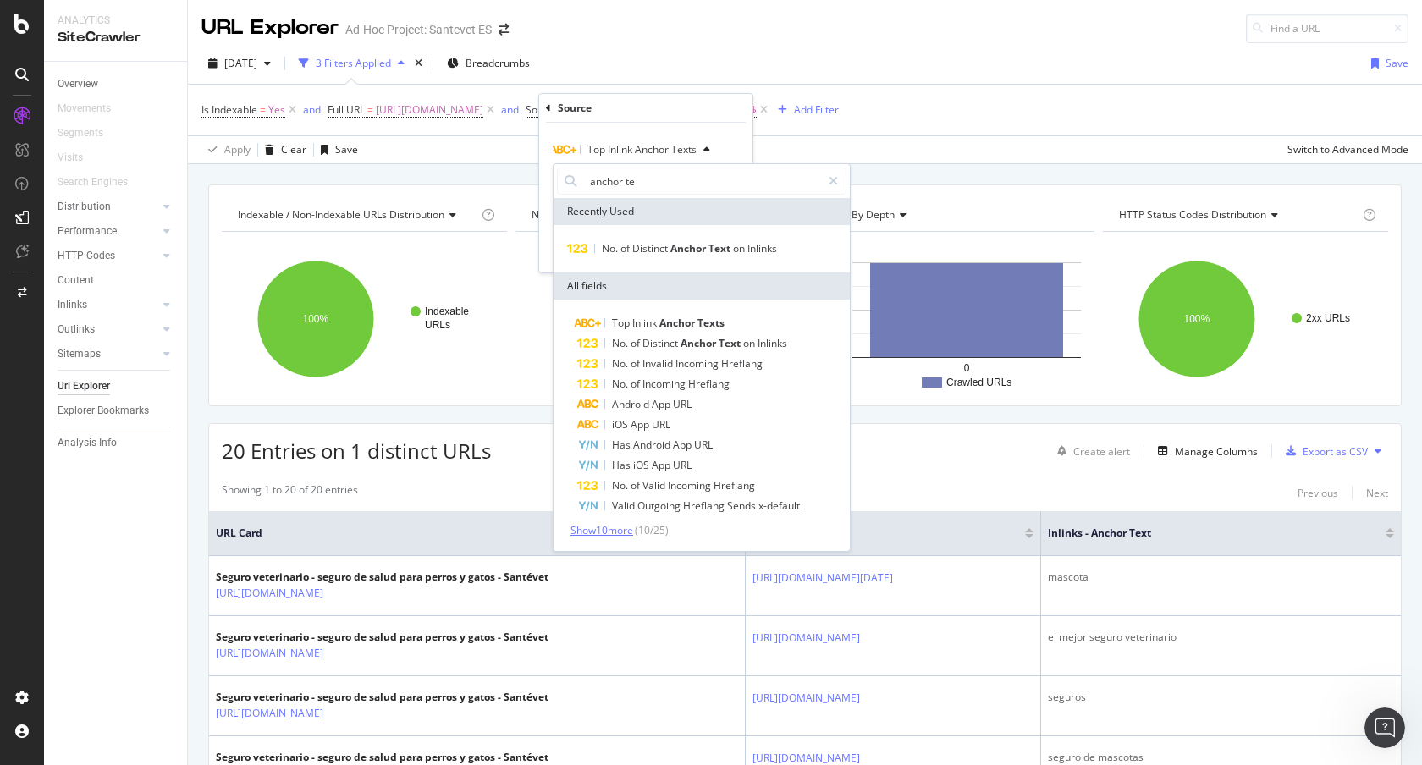
type input "anchor te"
click at [606, 526] on span "Show 10 more" at bounding box center [601, 530] width 63 height 14
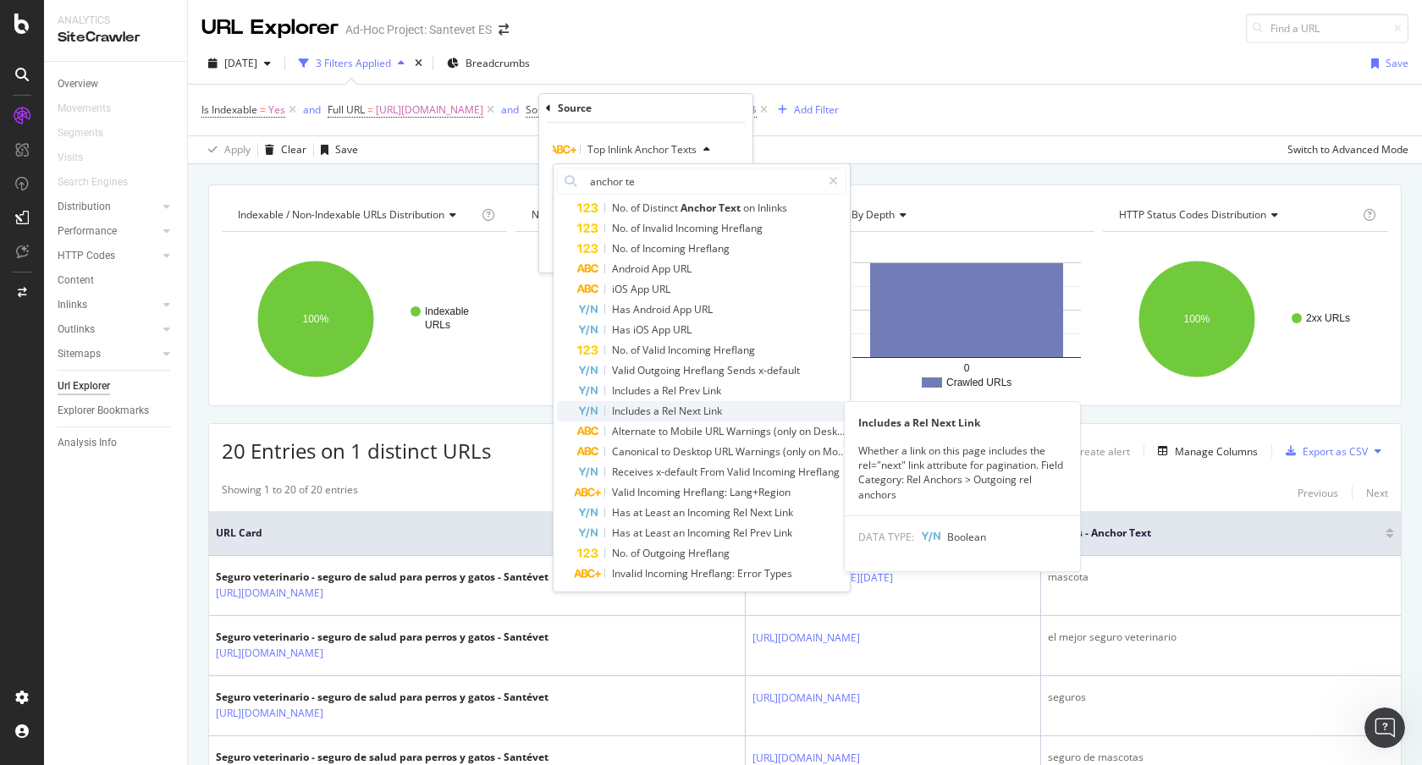
scroll to position [162, 0]
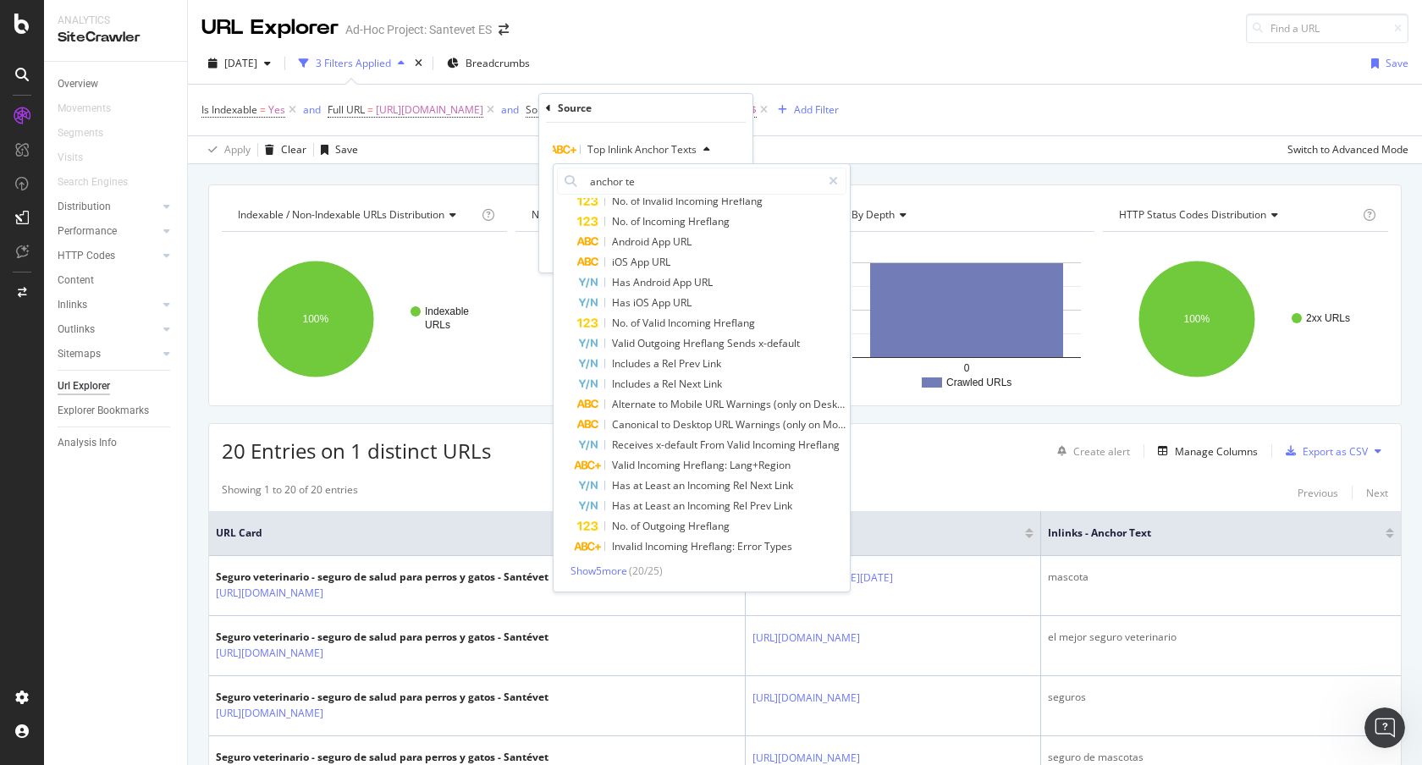
click at [1152, 489] on div "Showing 1 to 20 of 20 entries Previous Next" at bounding box center [804, 492] width 1191 height 20
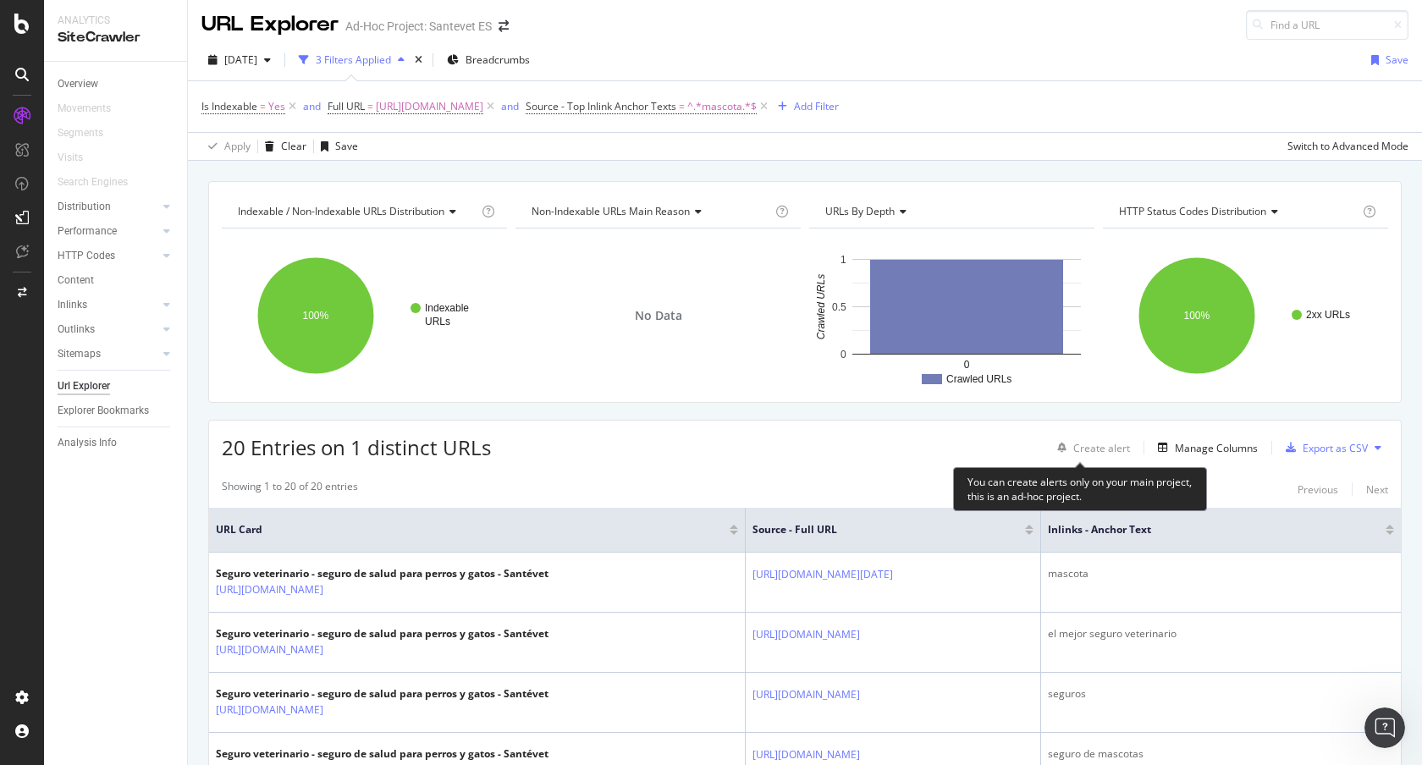
scroll to position [7, 0]
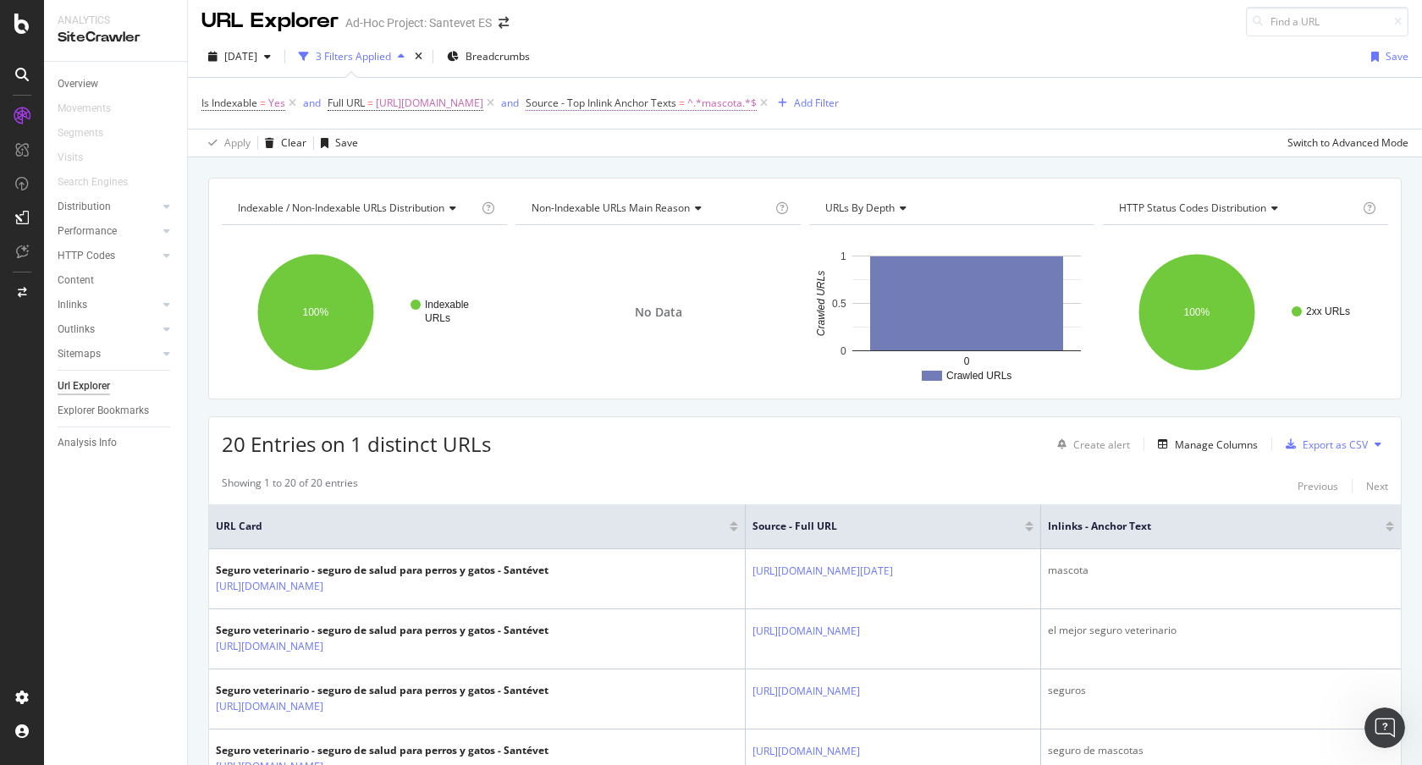
click at [669, 103] on span "Source - Top Inlink Anchor Texts" at bounding box center [601, 103] width 151 height 14
click at [593, 175] on span "Any contains" at bounding box center [583, 177] width 60 height 14
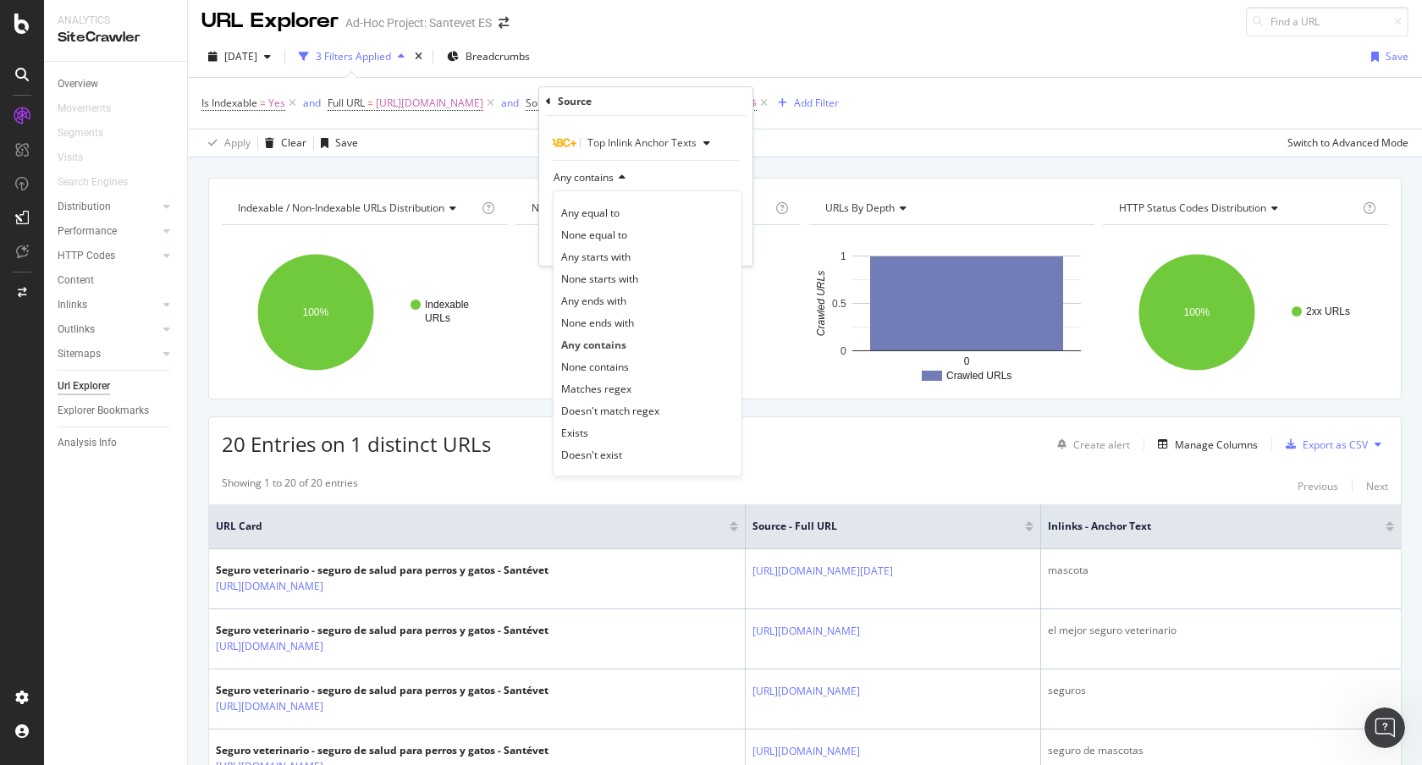
click at [550, 103] on icon at bounding box center [548, 101] width 5 height 10
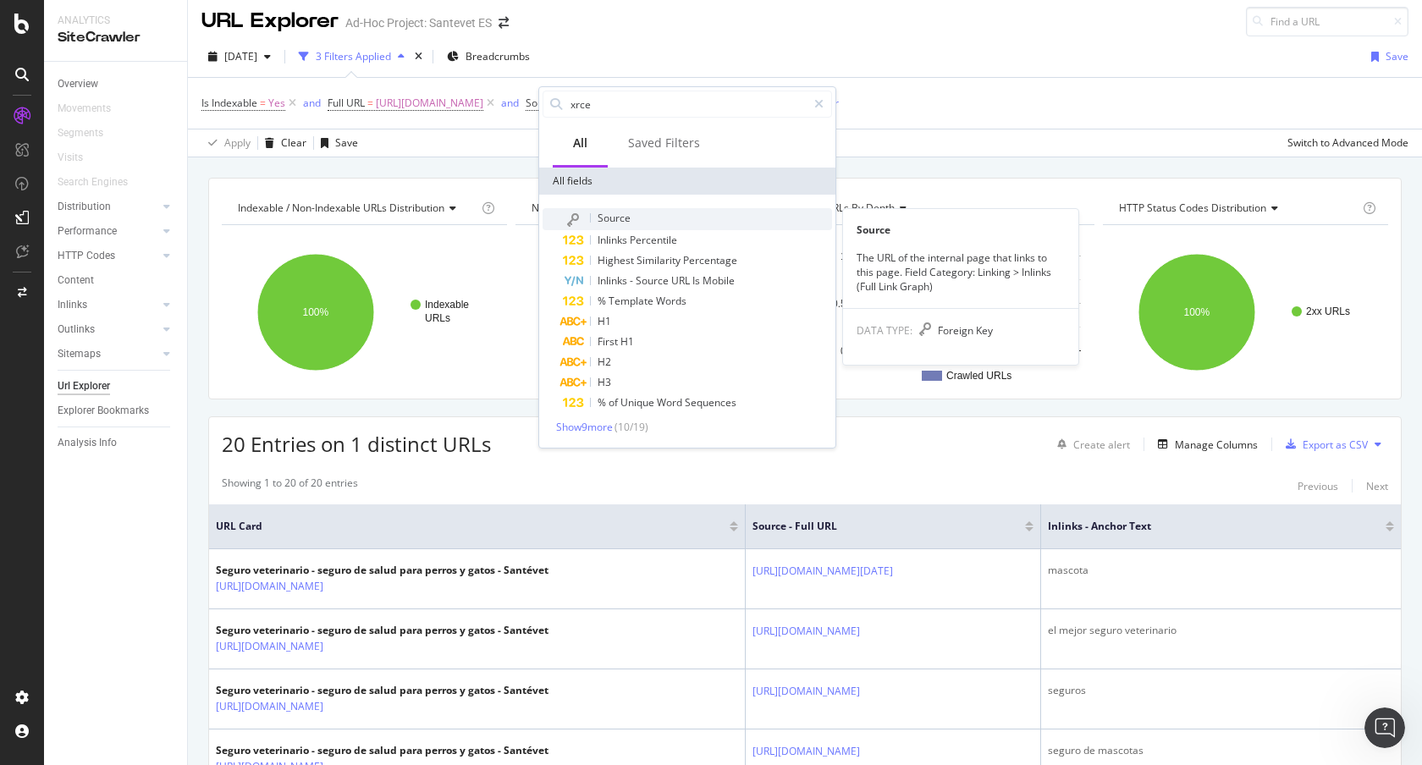
click at [608, 213] on span "Source" at bounding box center [613, 218] width 33 height 14
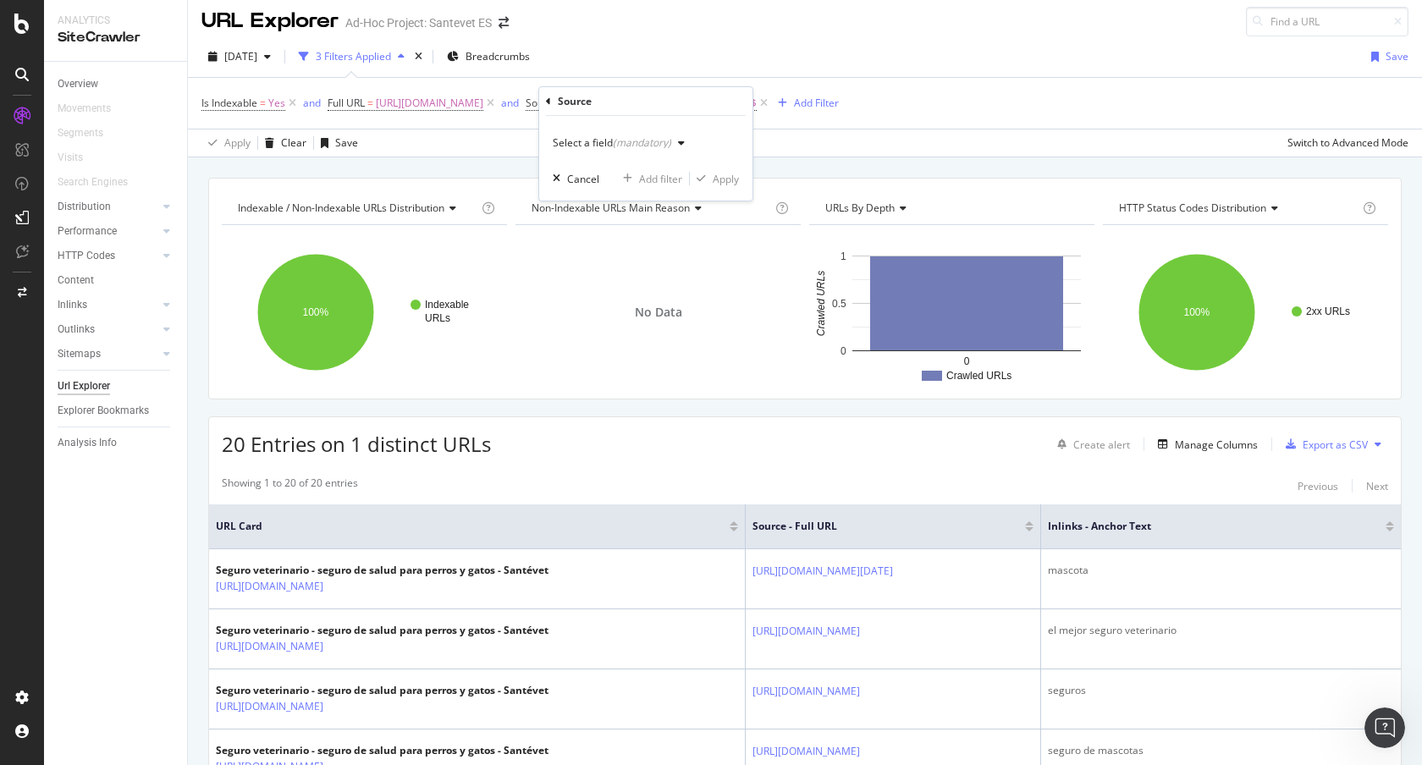
click at [620, 131] on div "Select a field (mandatory)" at bounding box center [622, 142] width 139 height 25
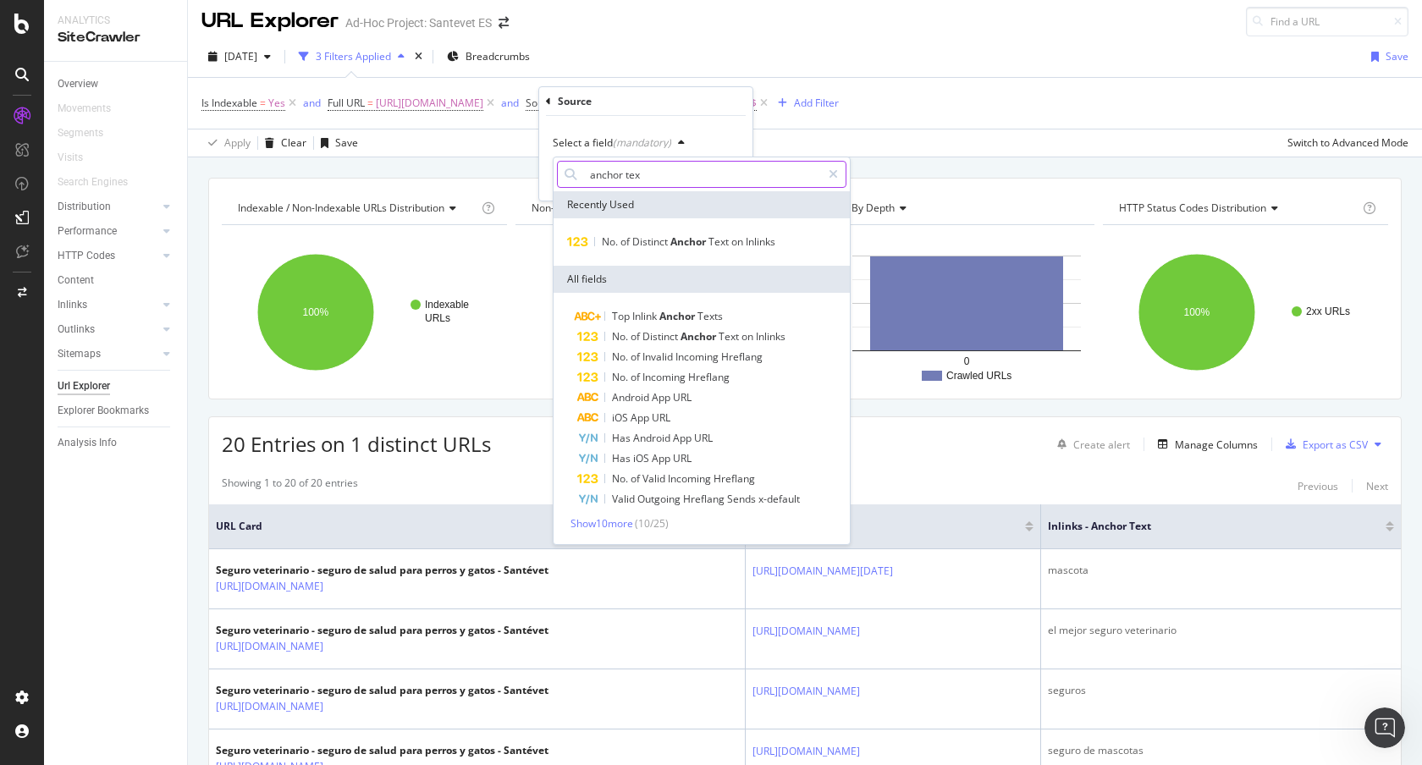
type input "anchor text"
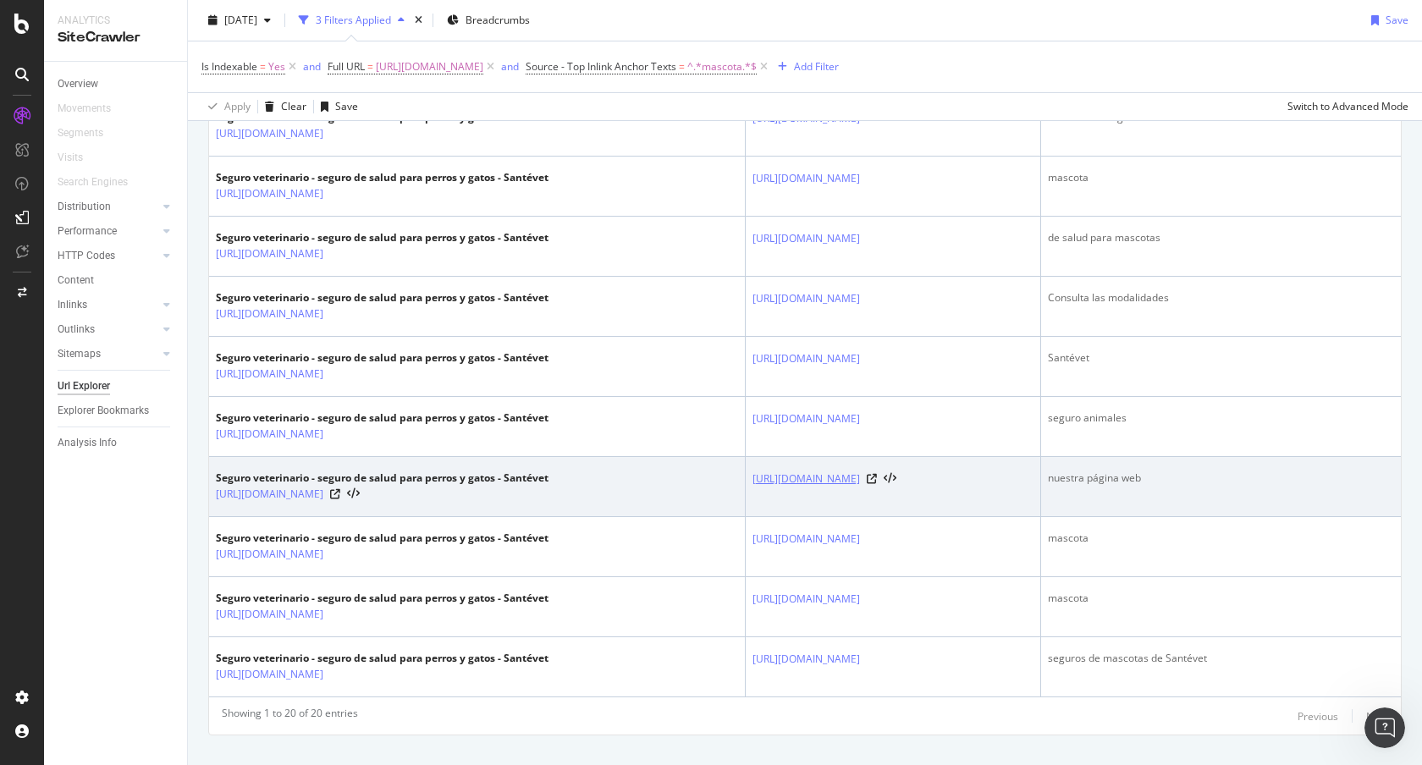
scroll to position [1090, 0]
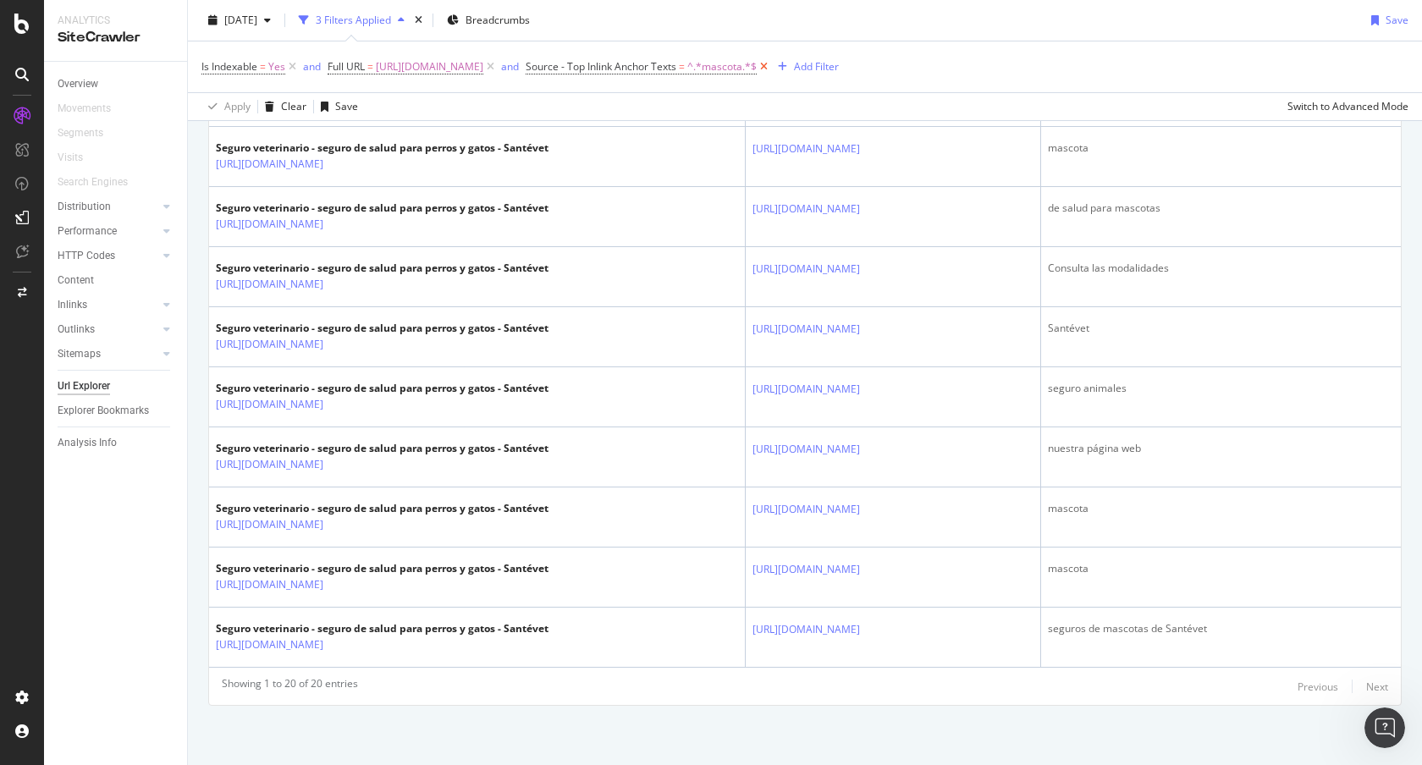
click at [771, 69] on icon at bounding box center [764, 66] width 14 height 17
